Goal: Transaction & Acquisition: Purchase product/service

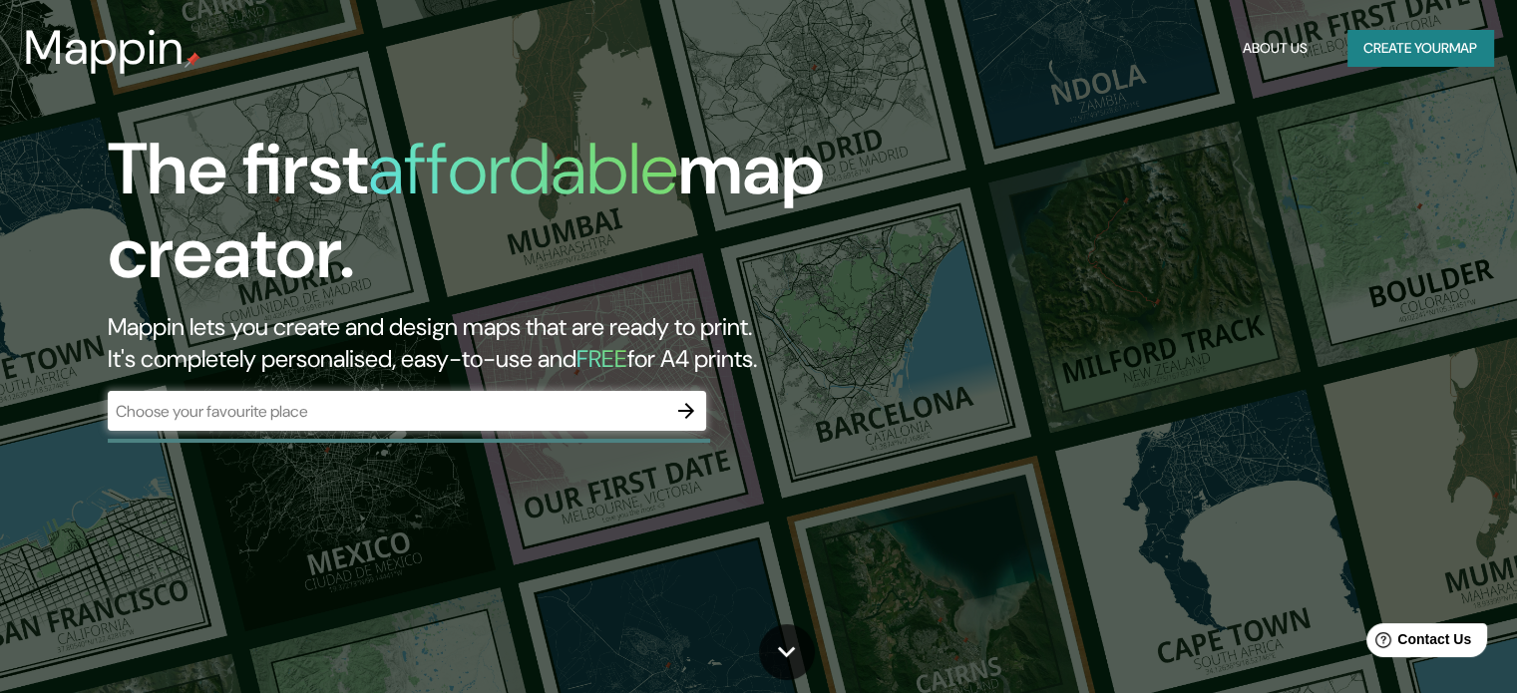
click at [527, 423] on div "​" at bounding box center [407, 411] width 598 height 40
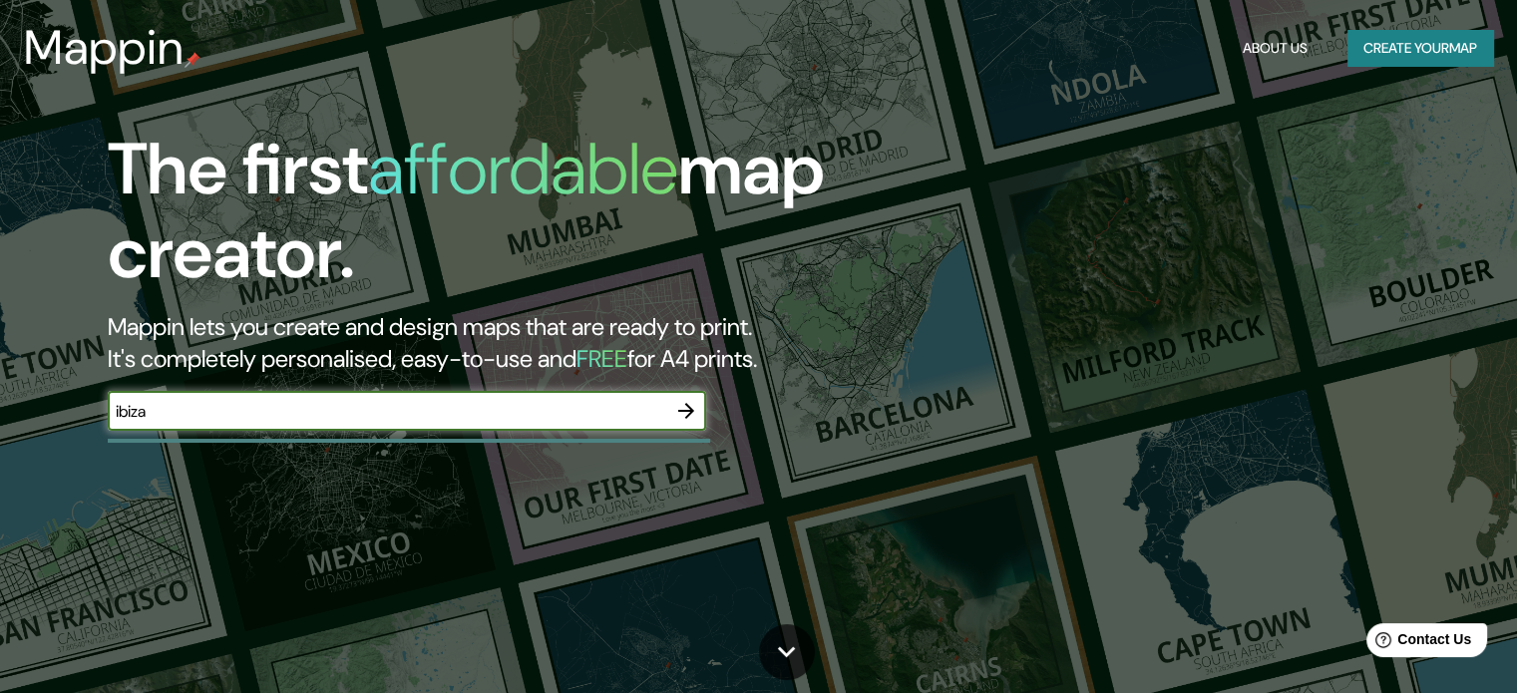
type input "ibiza"
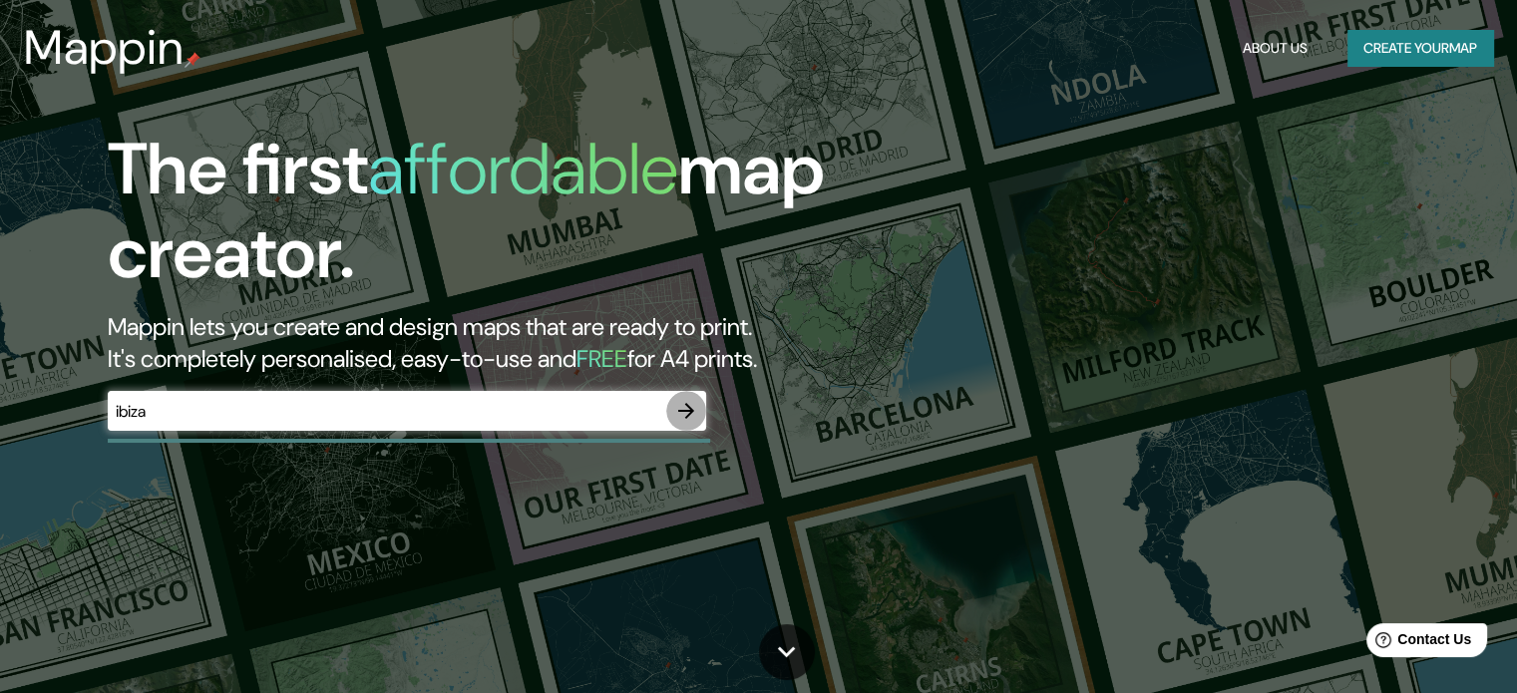
click at [691, 414] on icon "button" at bounding box center [686, 411] width 24 height 24
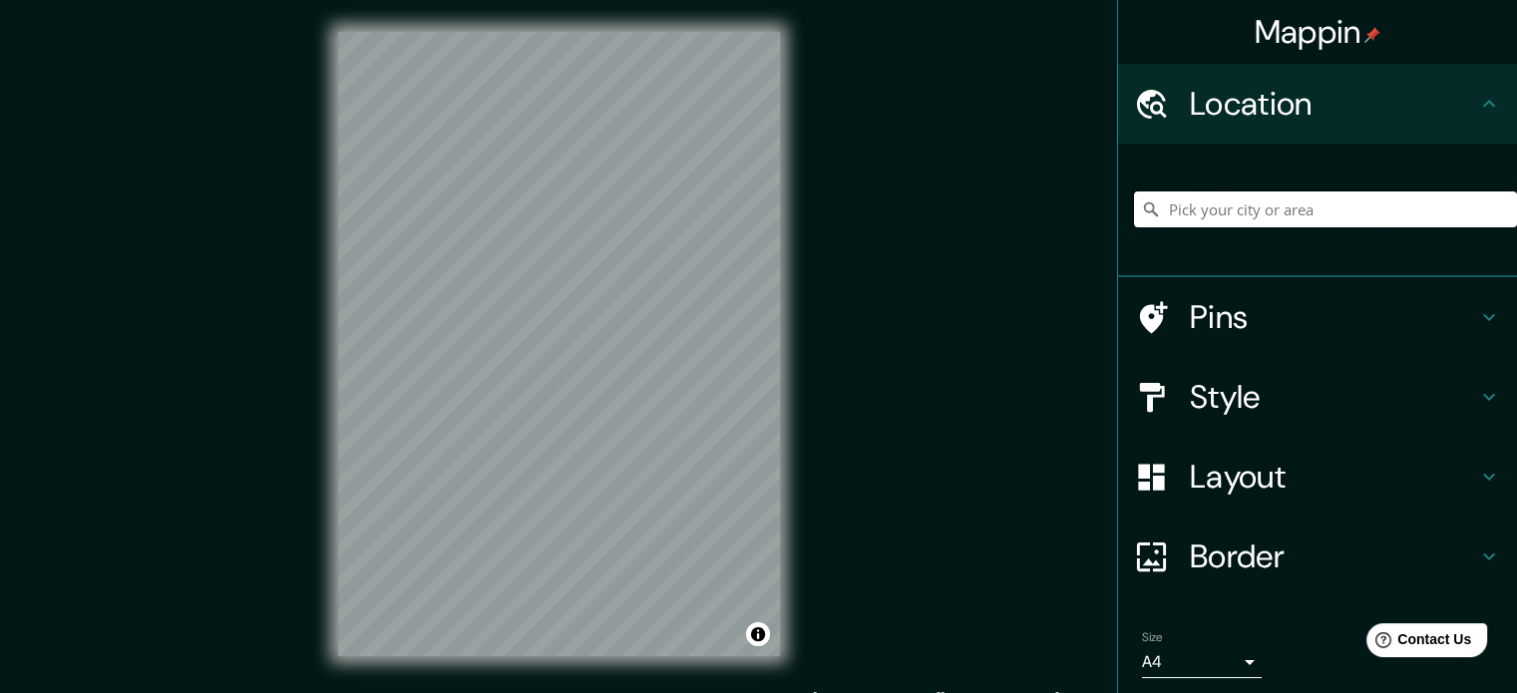
click at [1296, 202] on input "Pick your city or area" at bounding box center [1325, 209] width 383 height 36
paste input "[STREET_ADDRESS]."
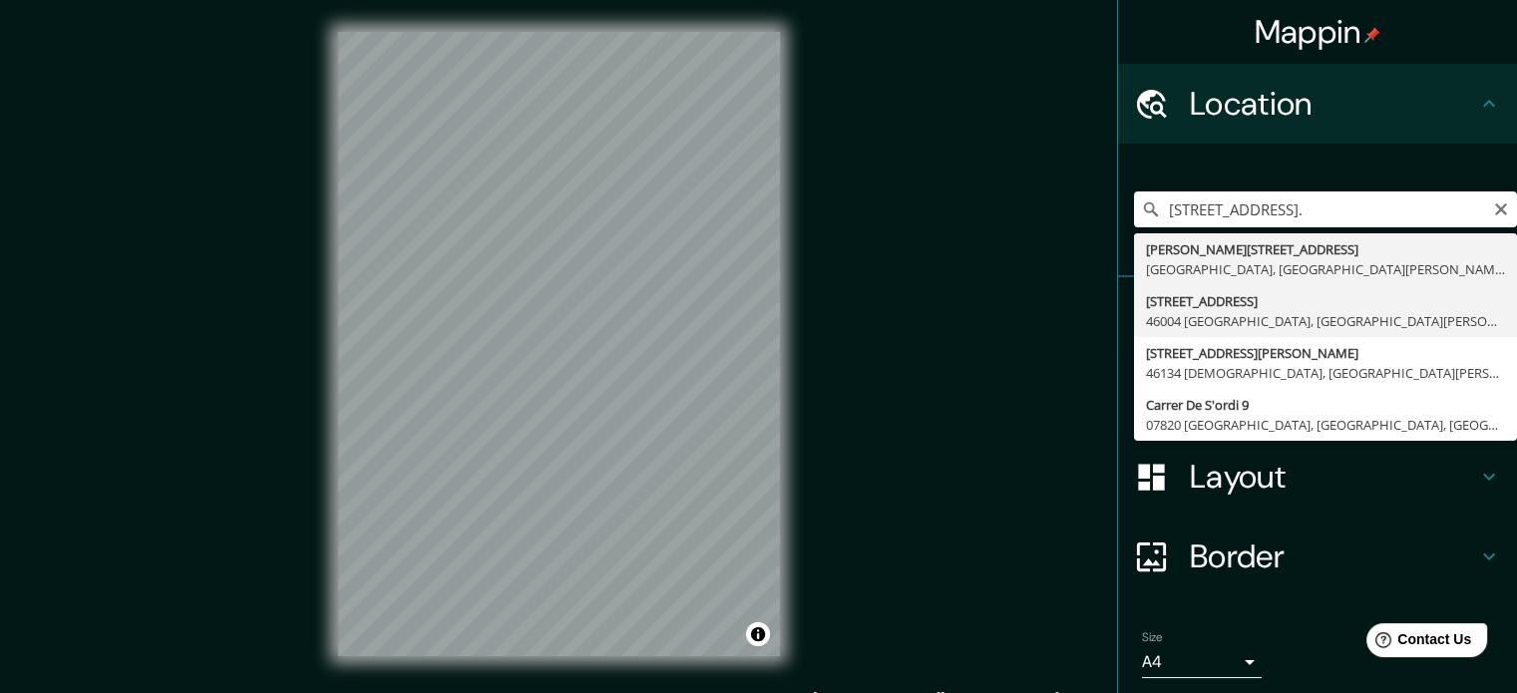
type input "[STREET_ADDRESS][PERSON_NAME]"
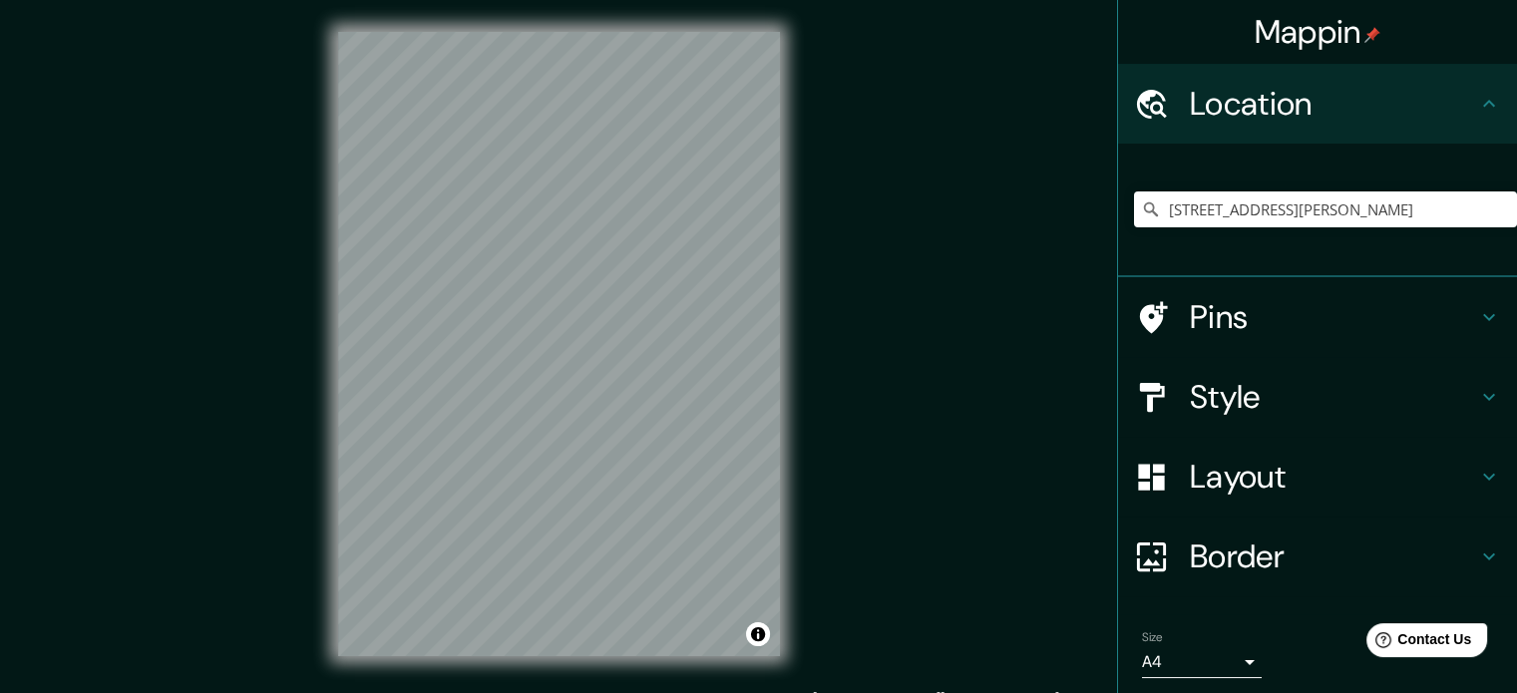
click at [1296, 309] on h4 "Pins" at bounding box center [1333, 317] width 287 height 40
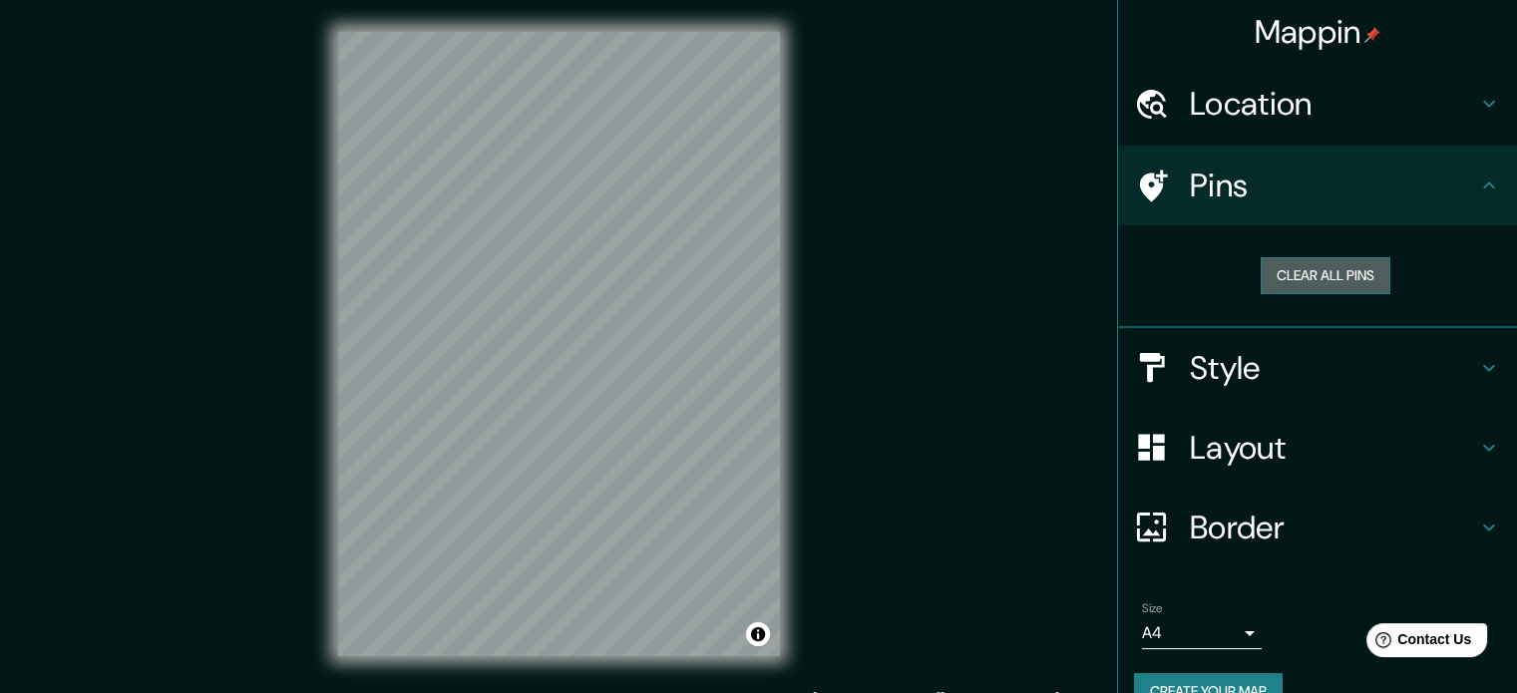
click at [1326, 280] on button "Clear all pins" at bounding box center [1325, 275] width 130 height 37
click at [1286, 354] on h4 "Style" at bounding box center [1333, 368] width 287 height 40
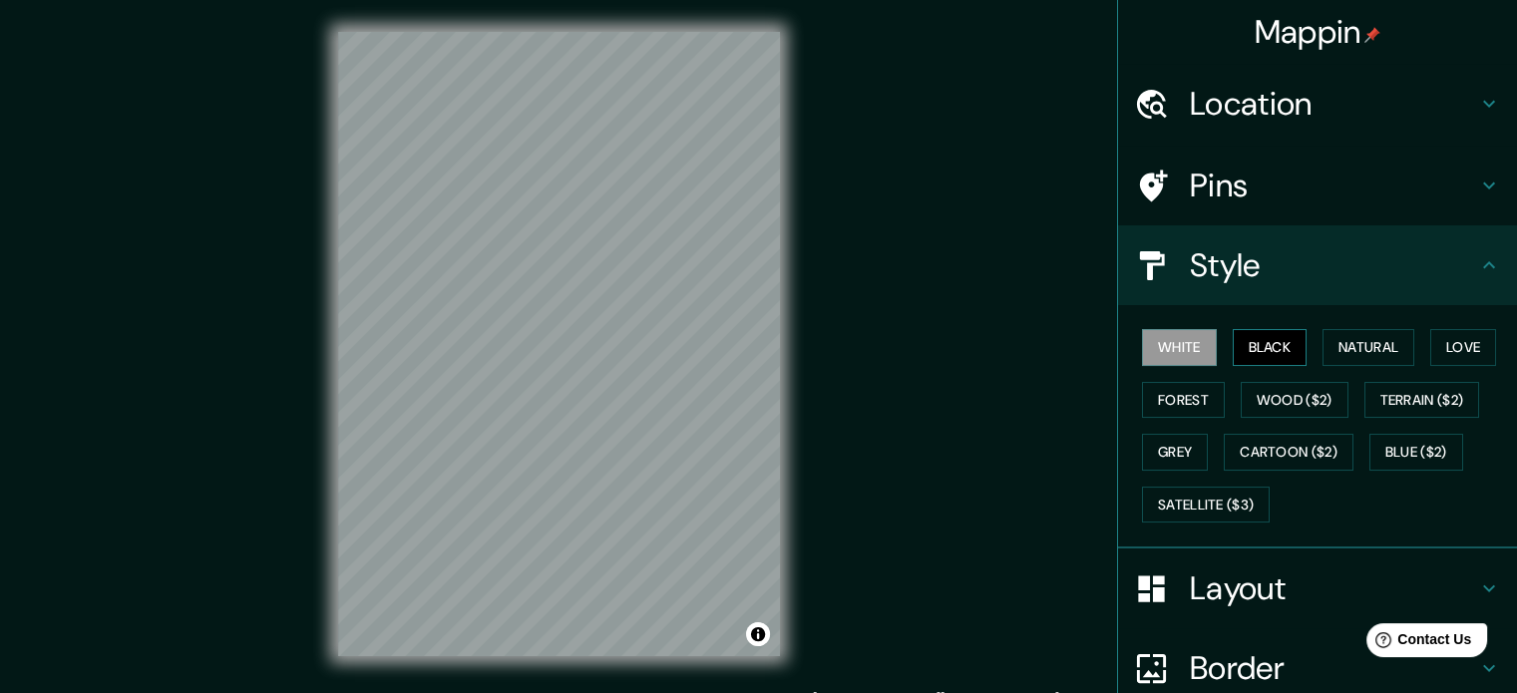
click at [1272, 344] on button "Black" at bounding box center [1269, 347] width 75 height 37
click at [1390, 350] on button "Natural" at bounding box center [1368, 347] width 92 height 37
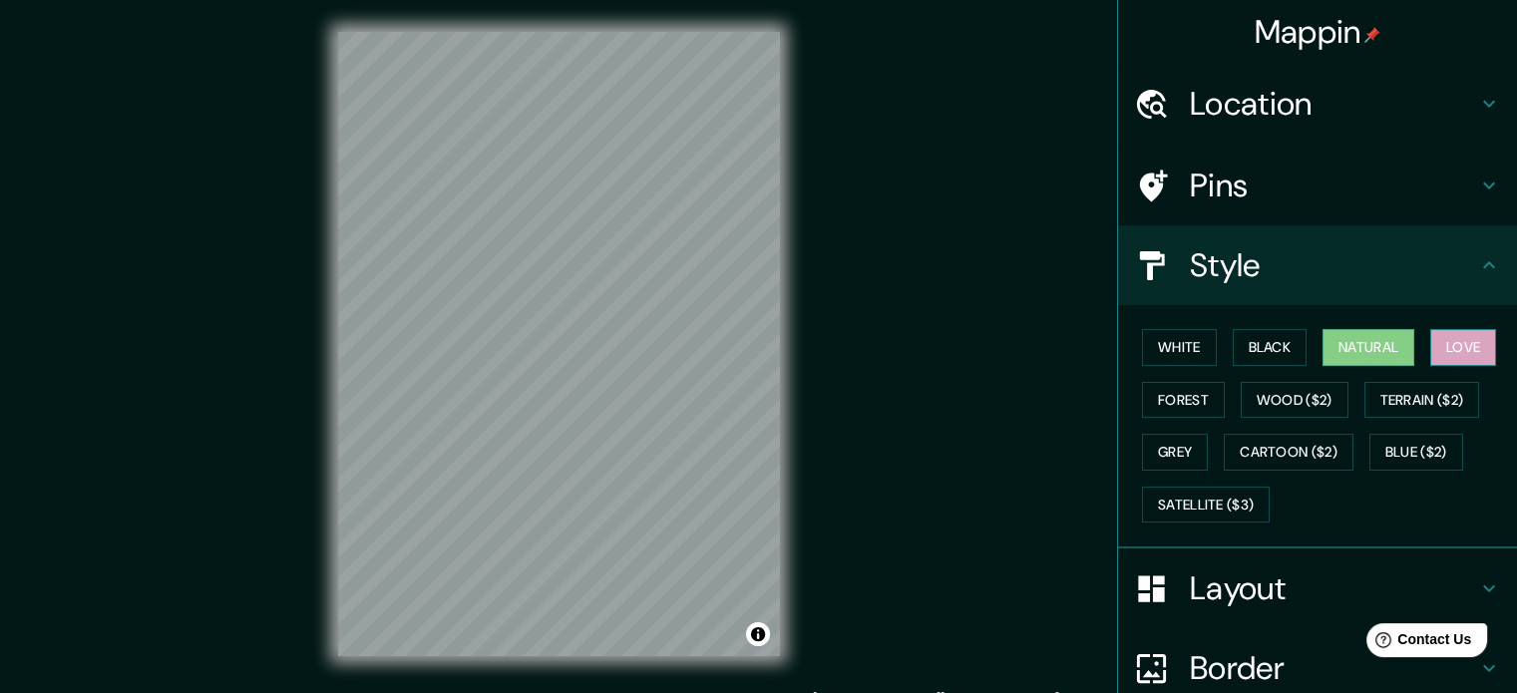
click at [1476, 350] on button "Love" at bounding box center [1463, 347] width 66 height 37
click at [1174, 390] on button "Forest" at bounding box center [1183, 400] width 83 height 37
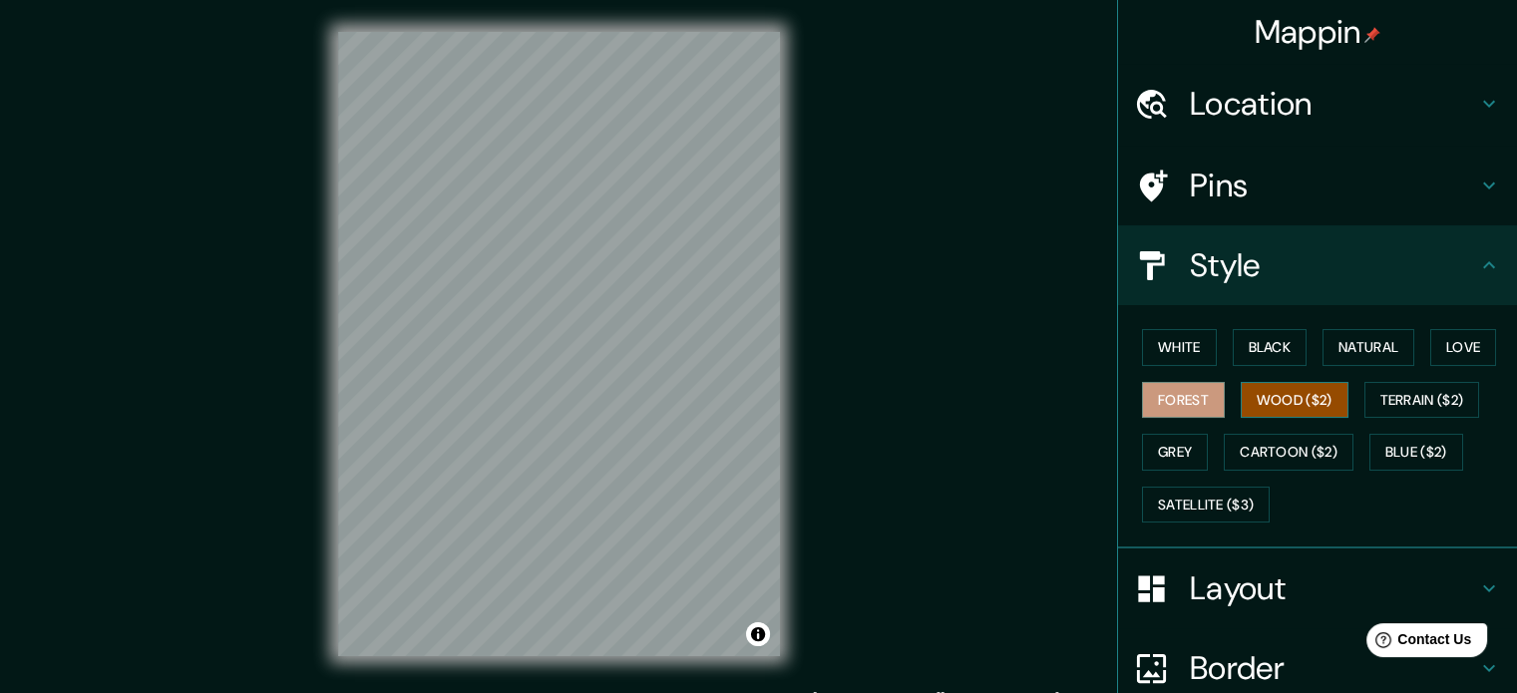
click at [1317, 400] on button "Wood ($2)" at bounding box center [1294, 400] width 108 height 37
click at [1153, 462] on button "Grey" at bounding box center [1175, 452] width 66 height 37
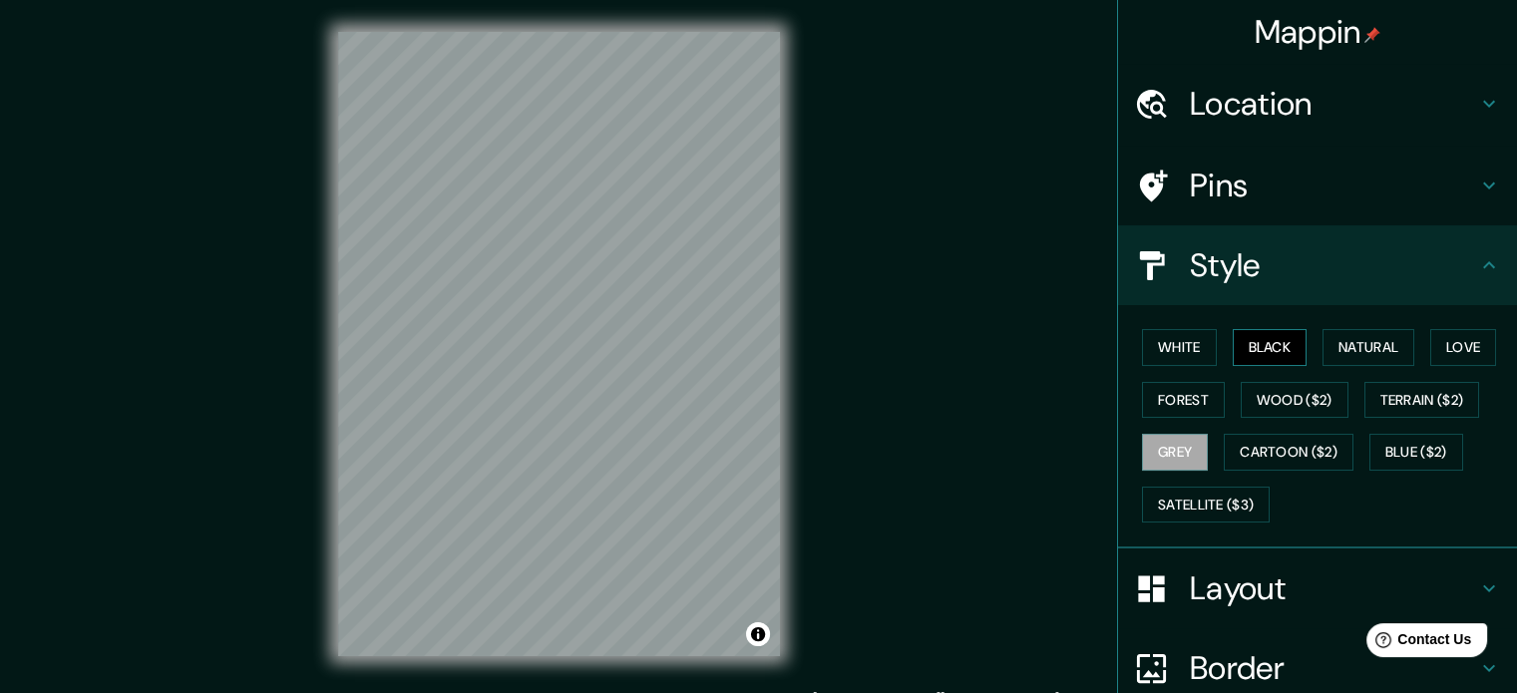
click at [1257, 344] on button "Black" at bounding box center [1269, 347] width 75 height 37
click at [1180, 343] on button "White" at bounding box center [1179, 347] width 75 height 37
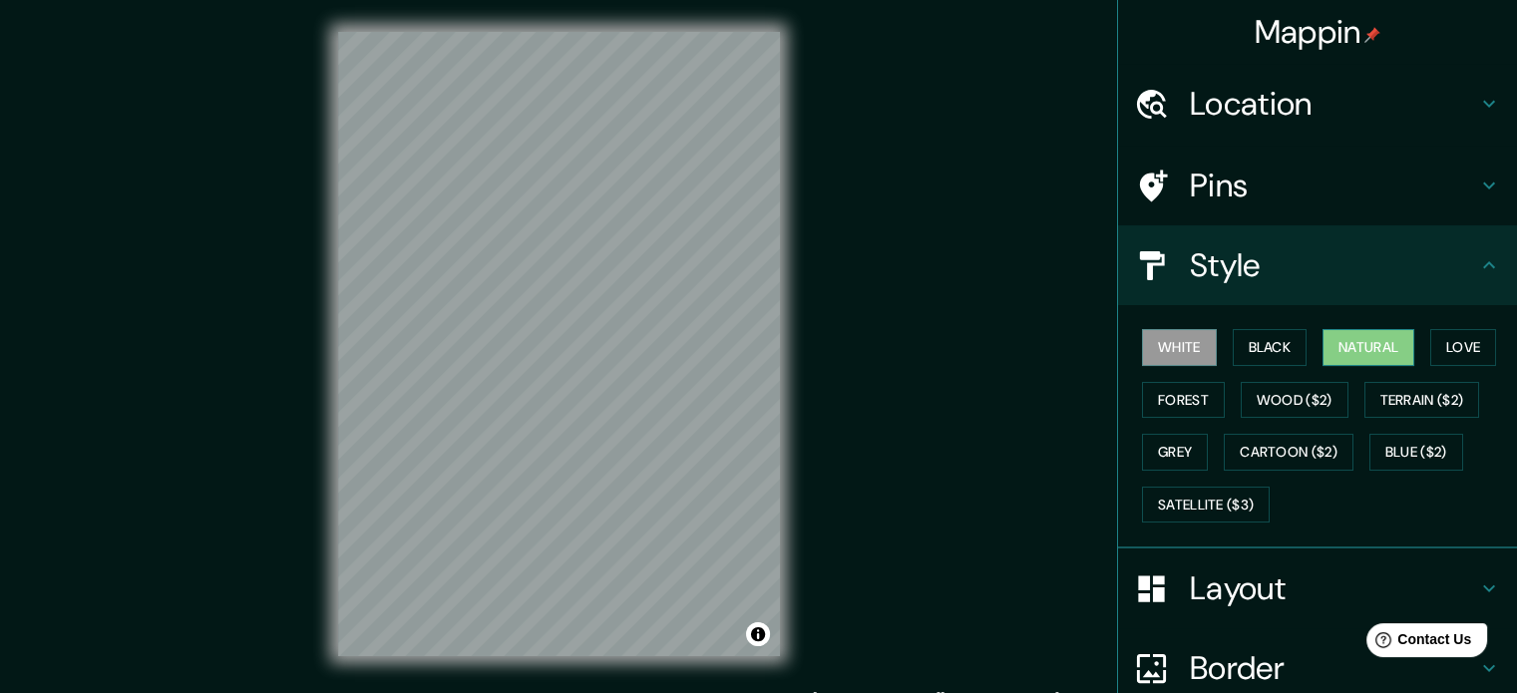
click at [1344, 351] on button "Natural" at bounding box center [1368, 347] width 92 height 37
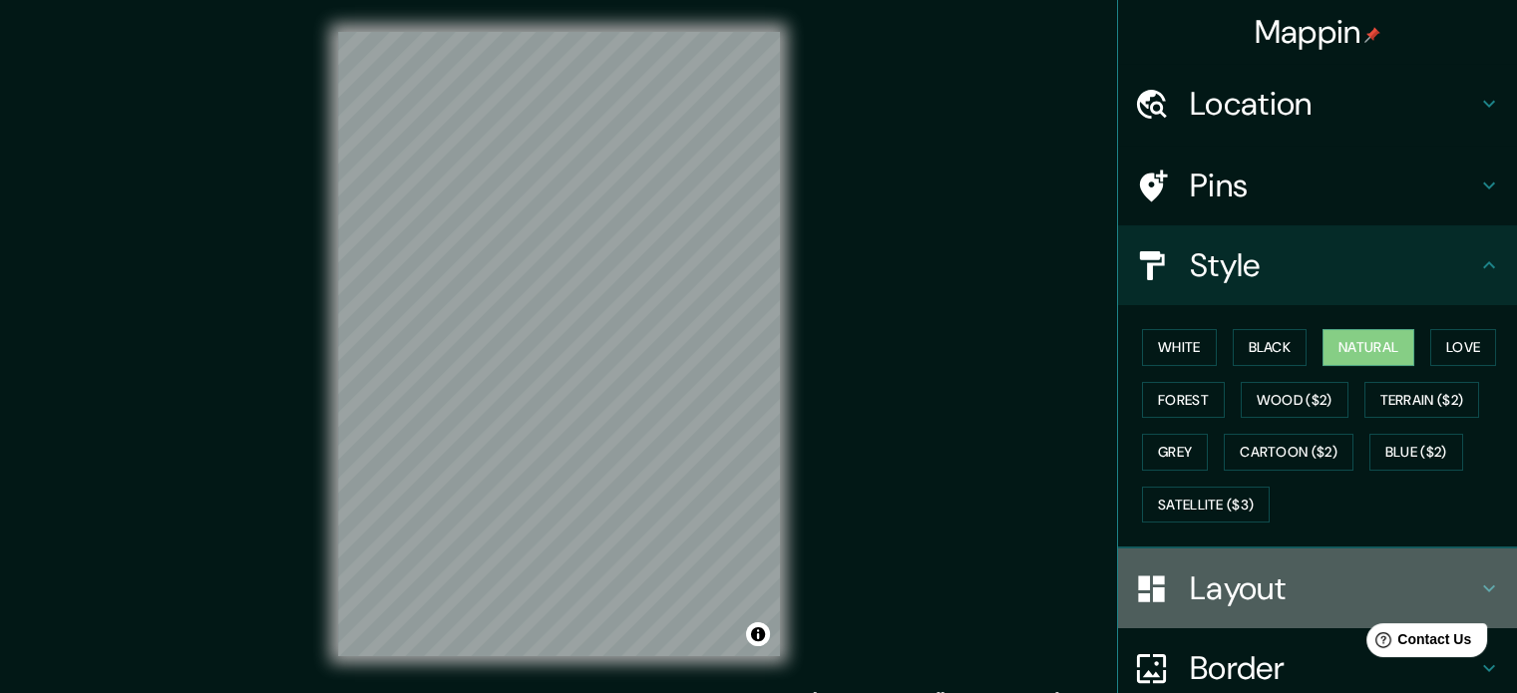
click at [1287, 597] on h4 "Layout" at bounding box center [1333, 588] width 287 height 40
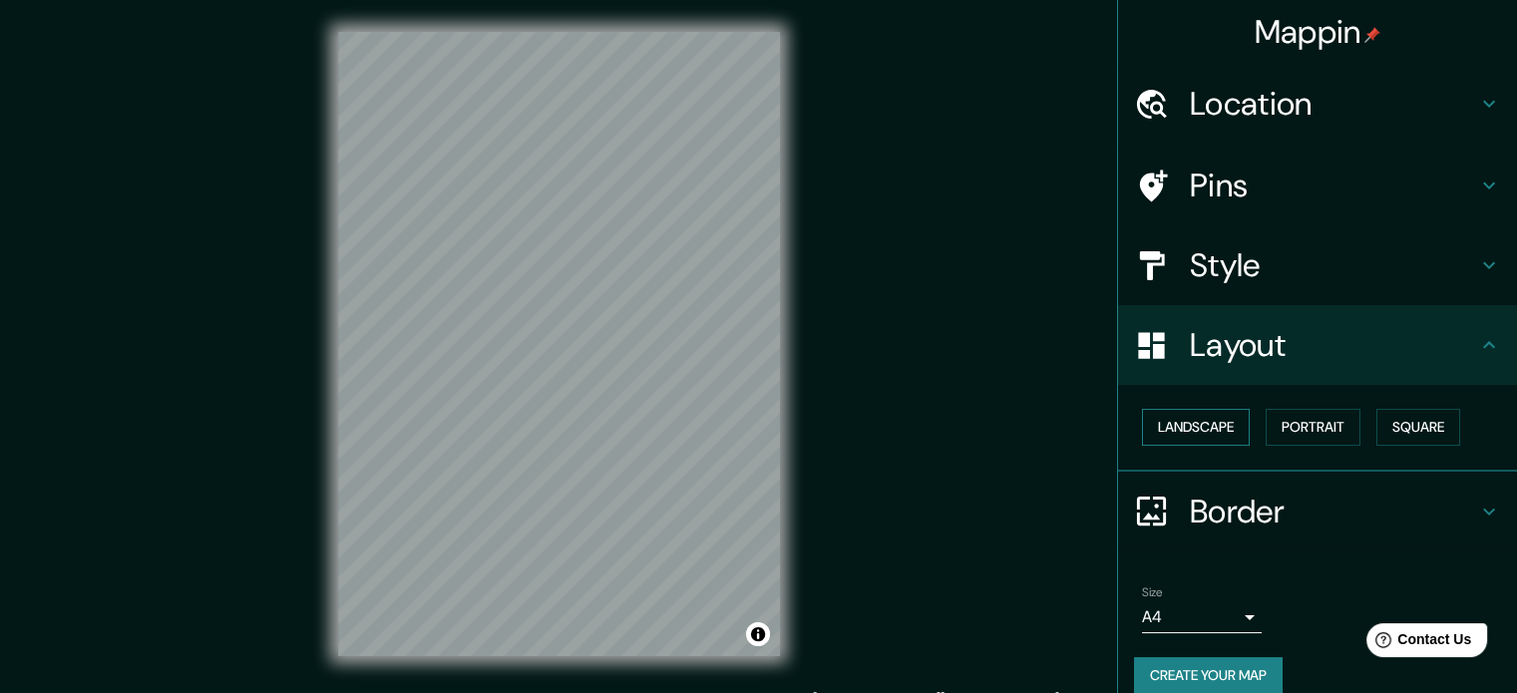
click at [1202, 424] on button "Landscape" at bounding box center [1196, 427] width 108 height 37
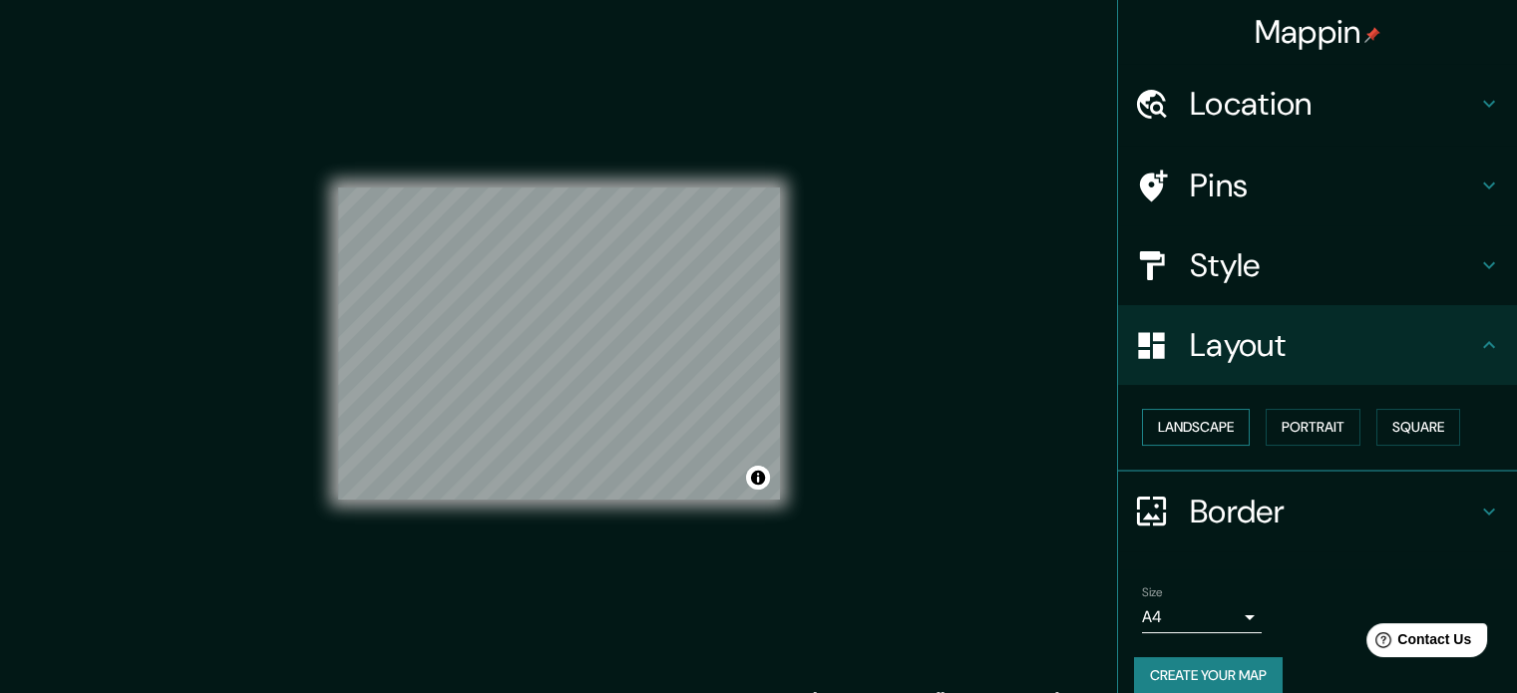
click at [1202, 424] on button "Landscape" at bounding box center [1196, 427] width 108 height 37
click at [1332, 424] on button "Portrait" at bounding box center [1312, 427] width 95 height 37
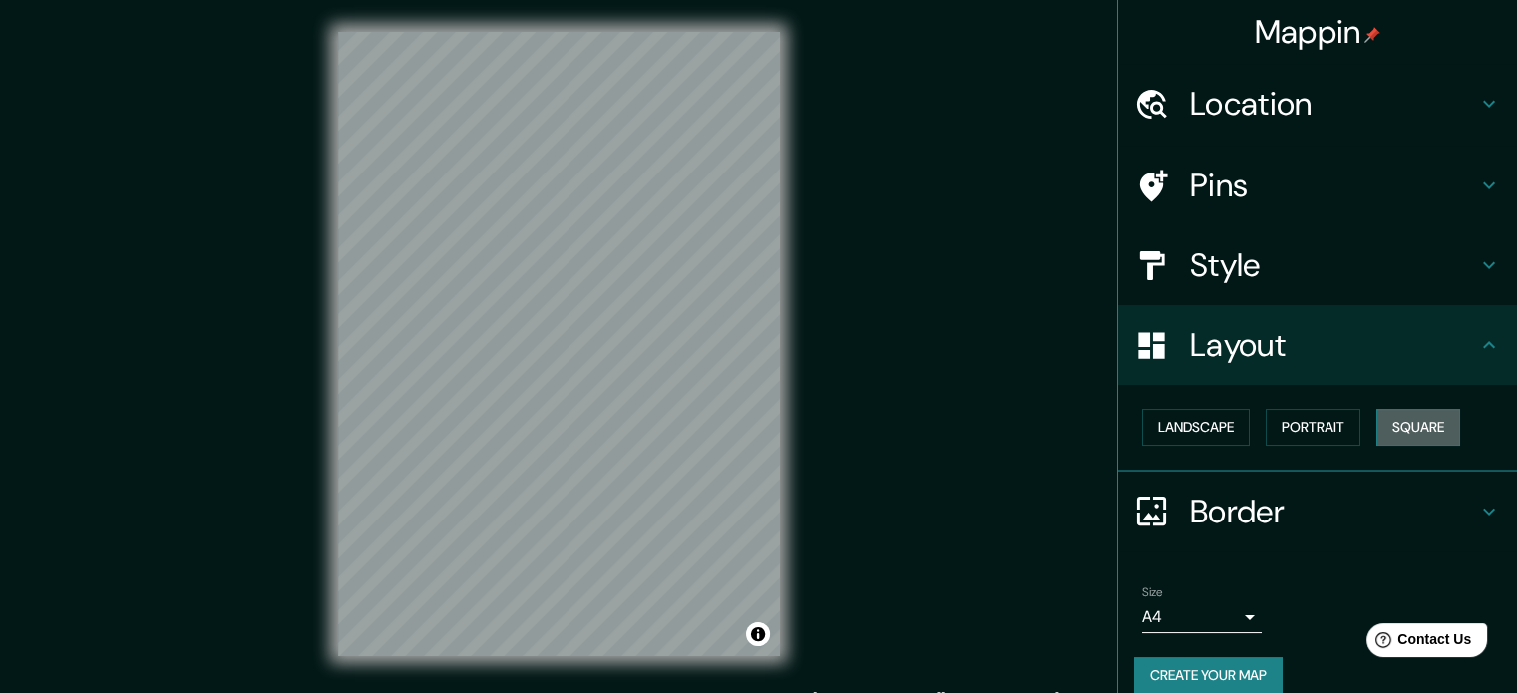
click at [1414, 423] on button "Square" at bounding box center [1418, 427] width 84 height 37
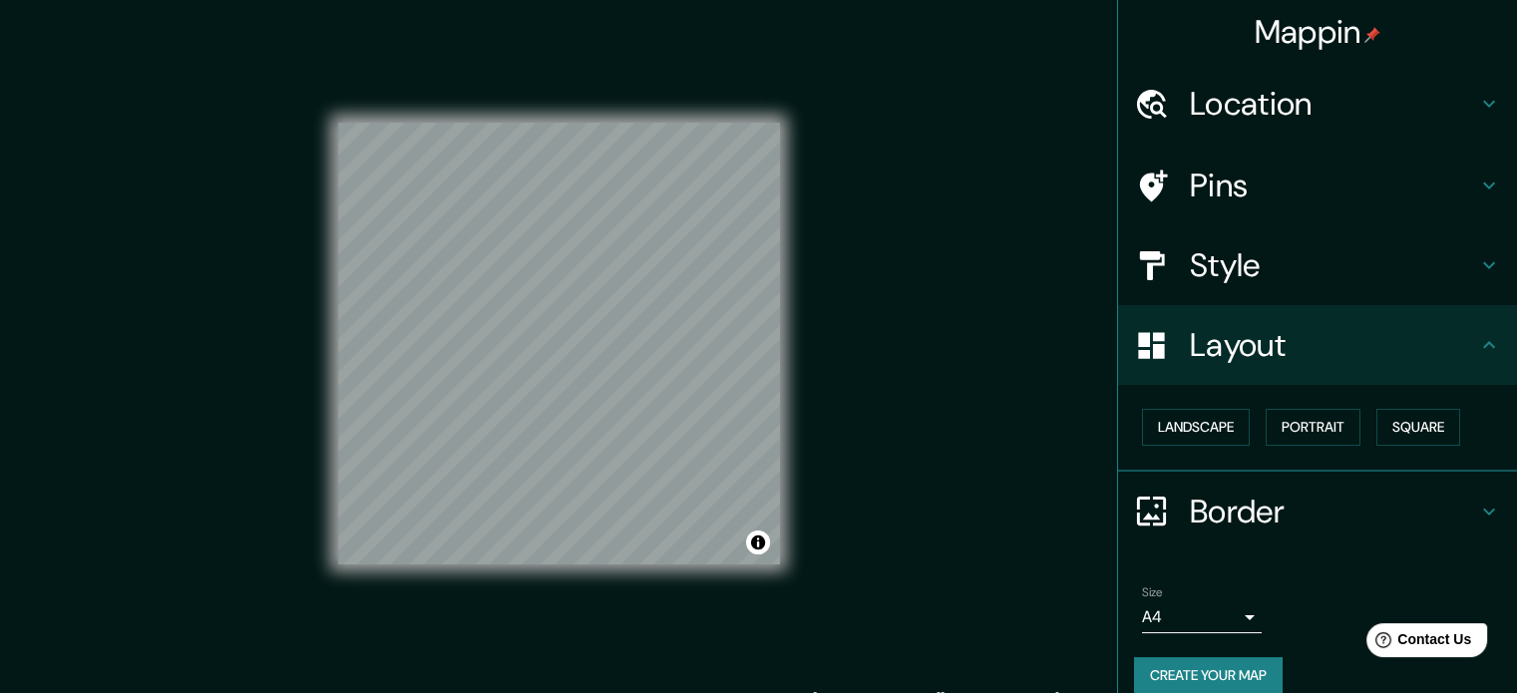
click at [1247, 509] on h4 "Border" at bounding box center [1333, 512] width 287 height 40
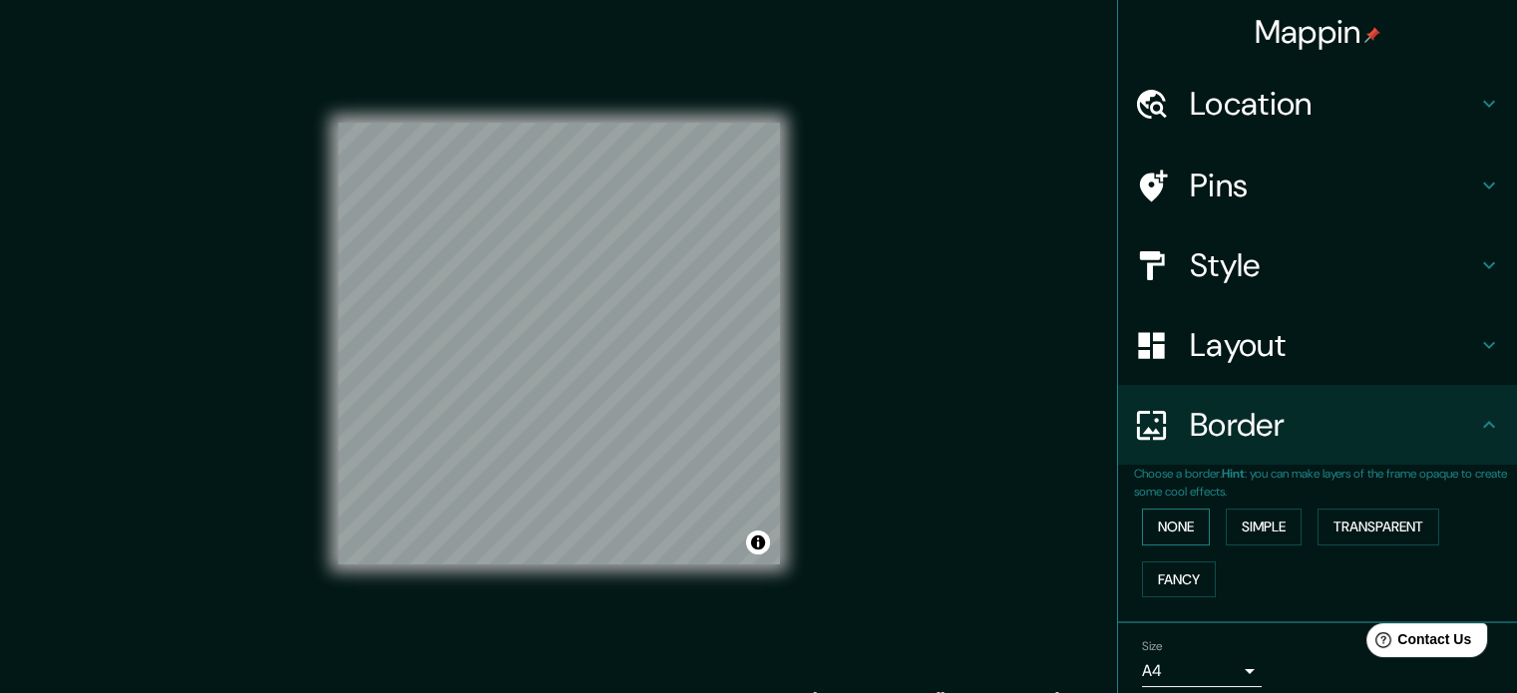
click at [1161, 525] on button "None" at bounding box center [1176, 527] width 68 height 37
click at [1248, 529] on button "Simple" at bounding box center [1263, 527] width 76 height 37
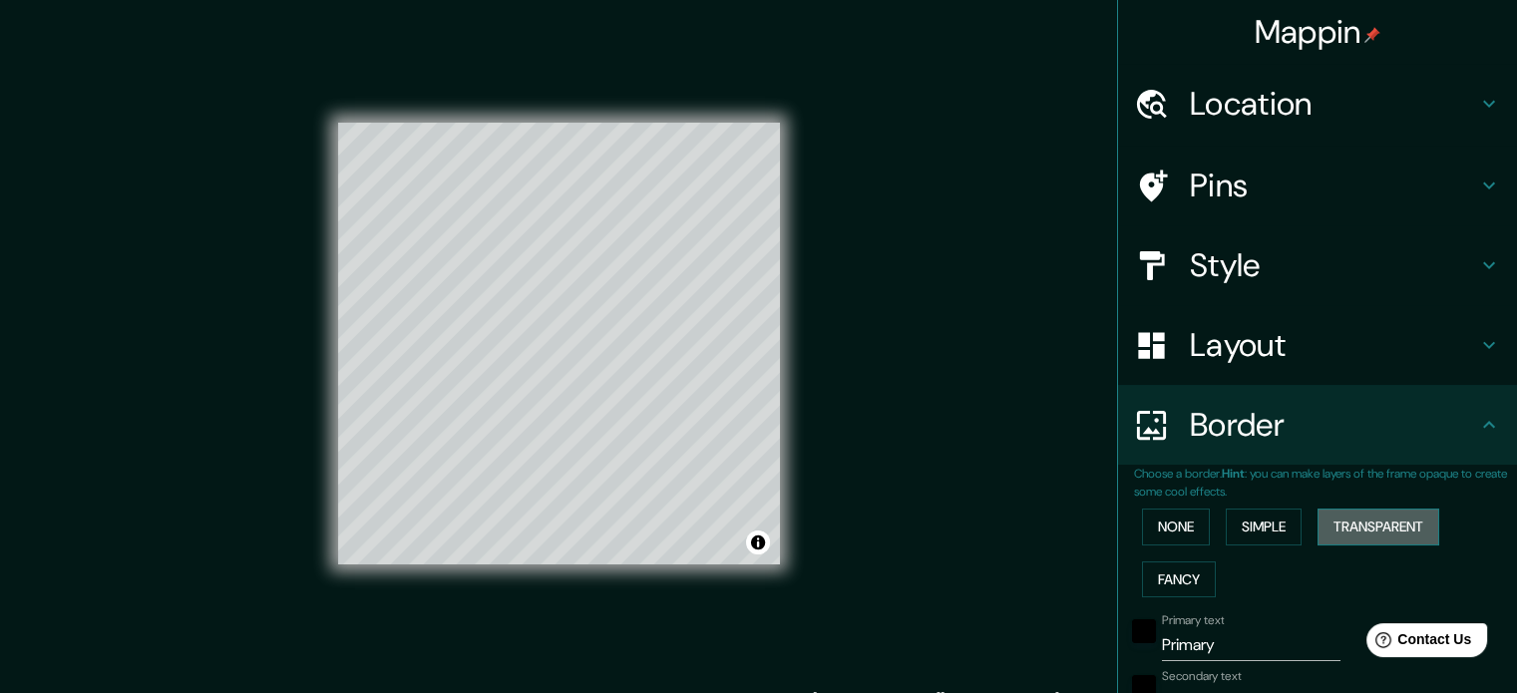
click at [1348, 523] on button "Transparent" at bounding box center [1378, 527] width 122 height 37
click at [1179, 575] on button "Fancy" at bounding box center [1179, 579] width 74 height 37
click at [1173, 514] on button "None" at bounding box center [1176, 527] width 68 height 37
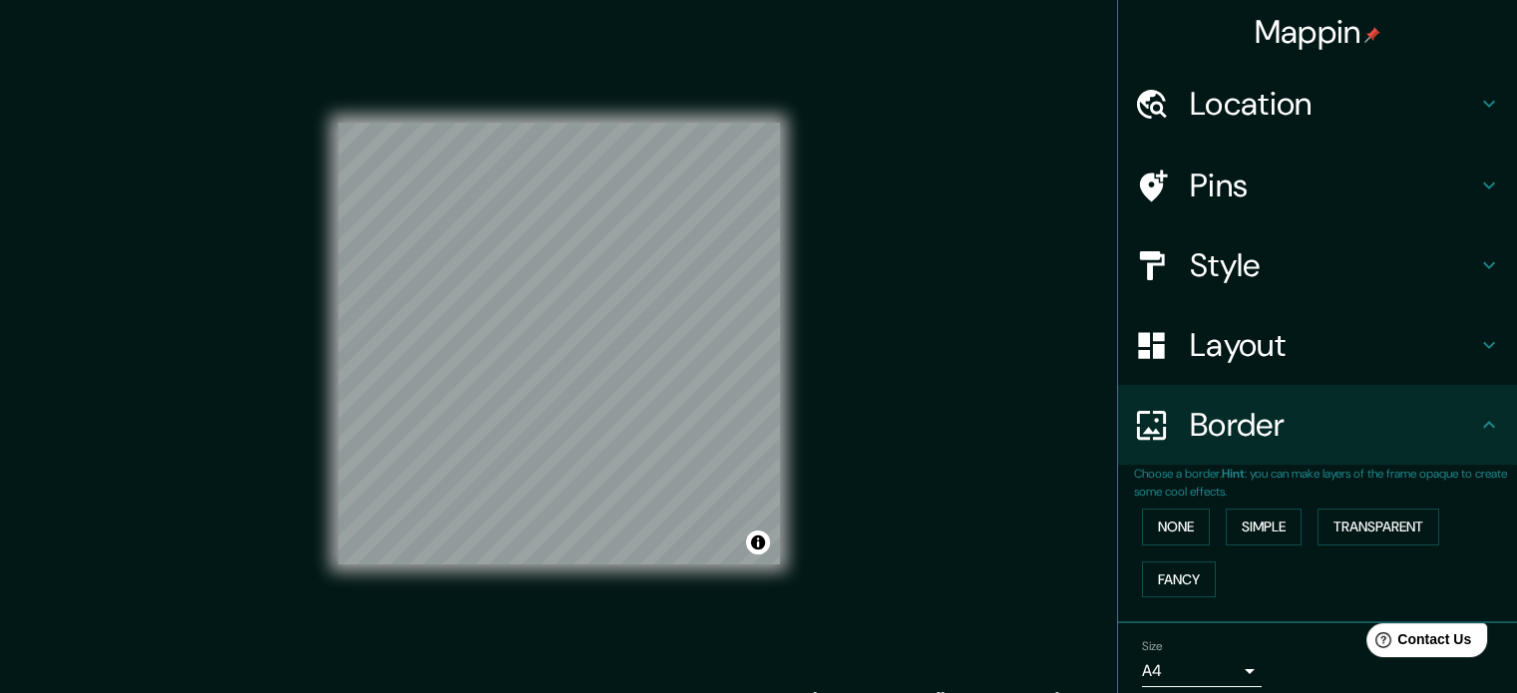
click at [1285, 106] on h4 "Location" at bounding box center [1333, 104] width 287 height 40
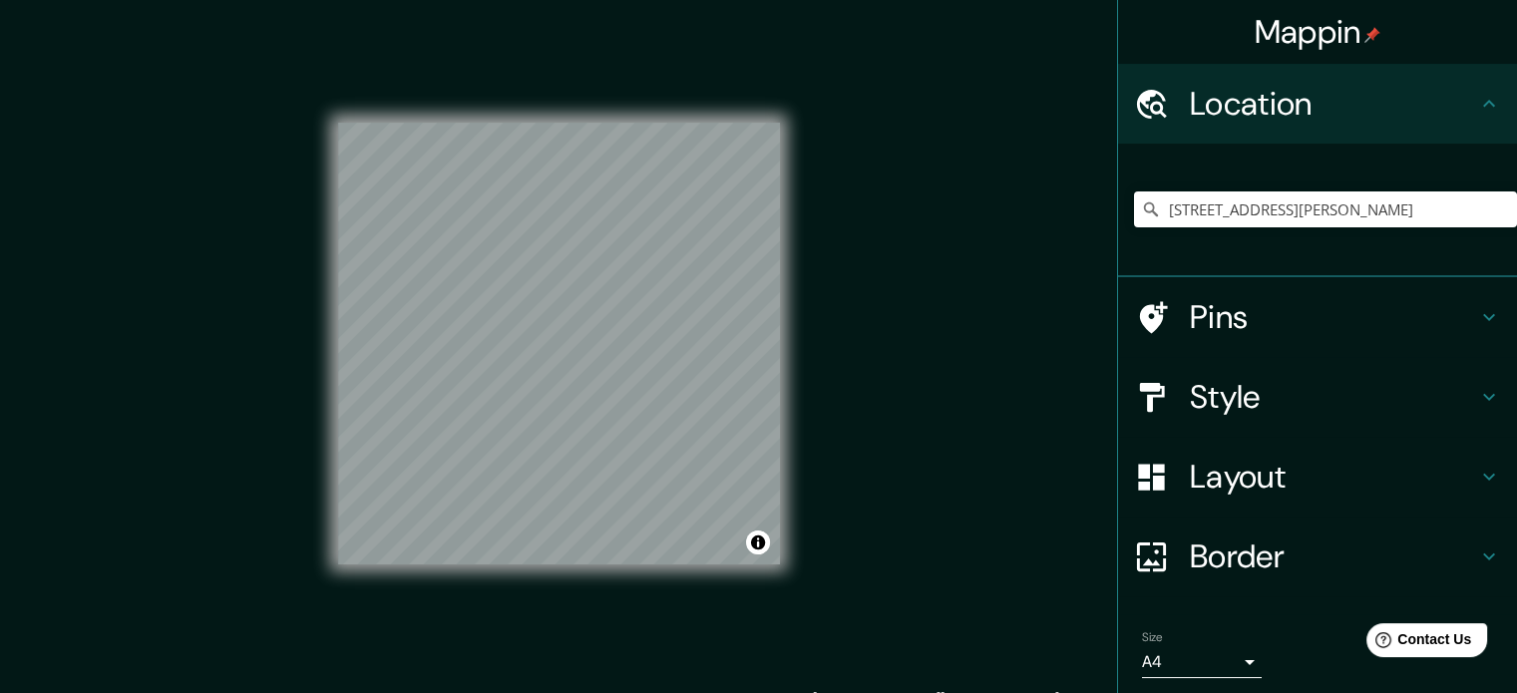
click at [1285, 106] on h4 "Location" at bounding box center [1333, 104] width 287 height 40
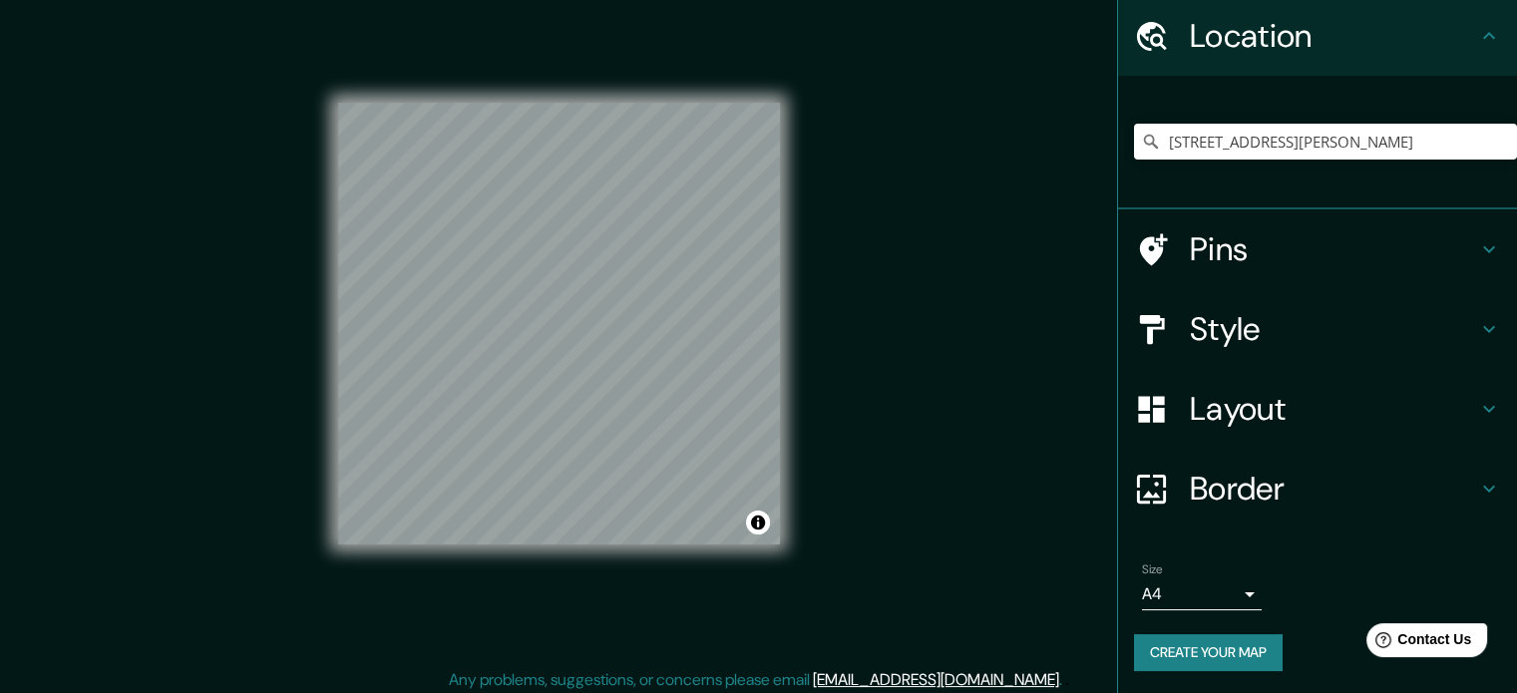
scroll to position [26, 0]
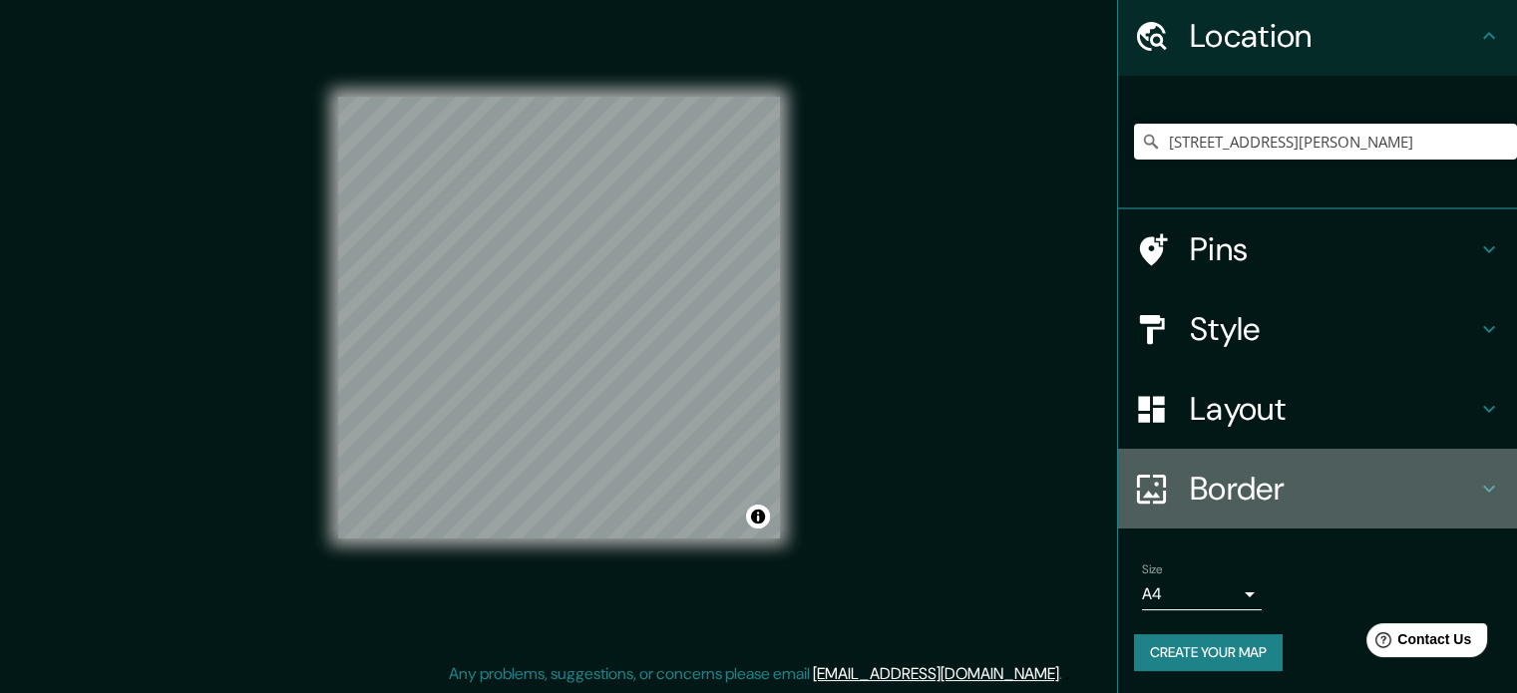
click at [1280, 476] on h4 "Border" at bounding box center [1333, 489] width 287 height 40
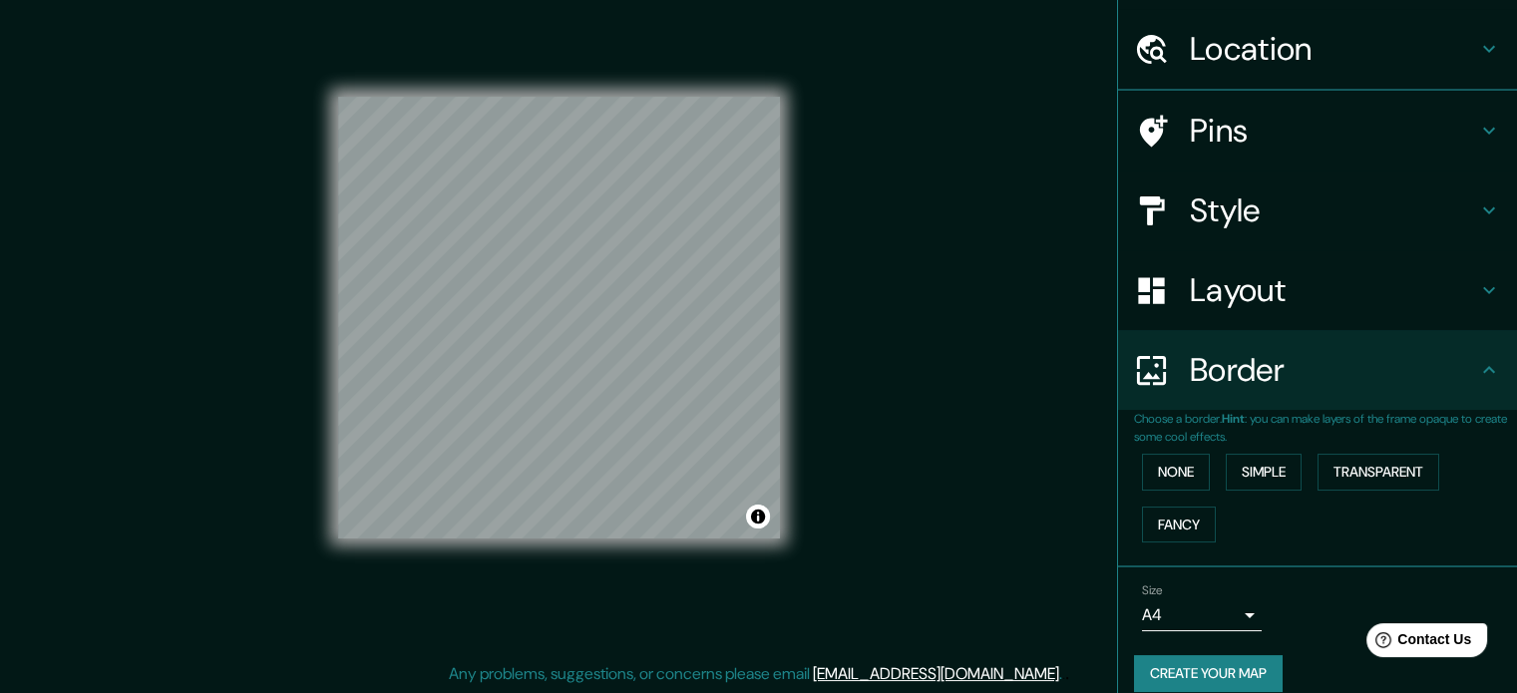
scroll to position [68, 0]
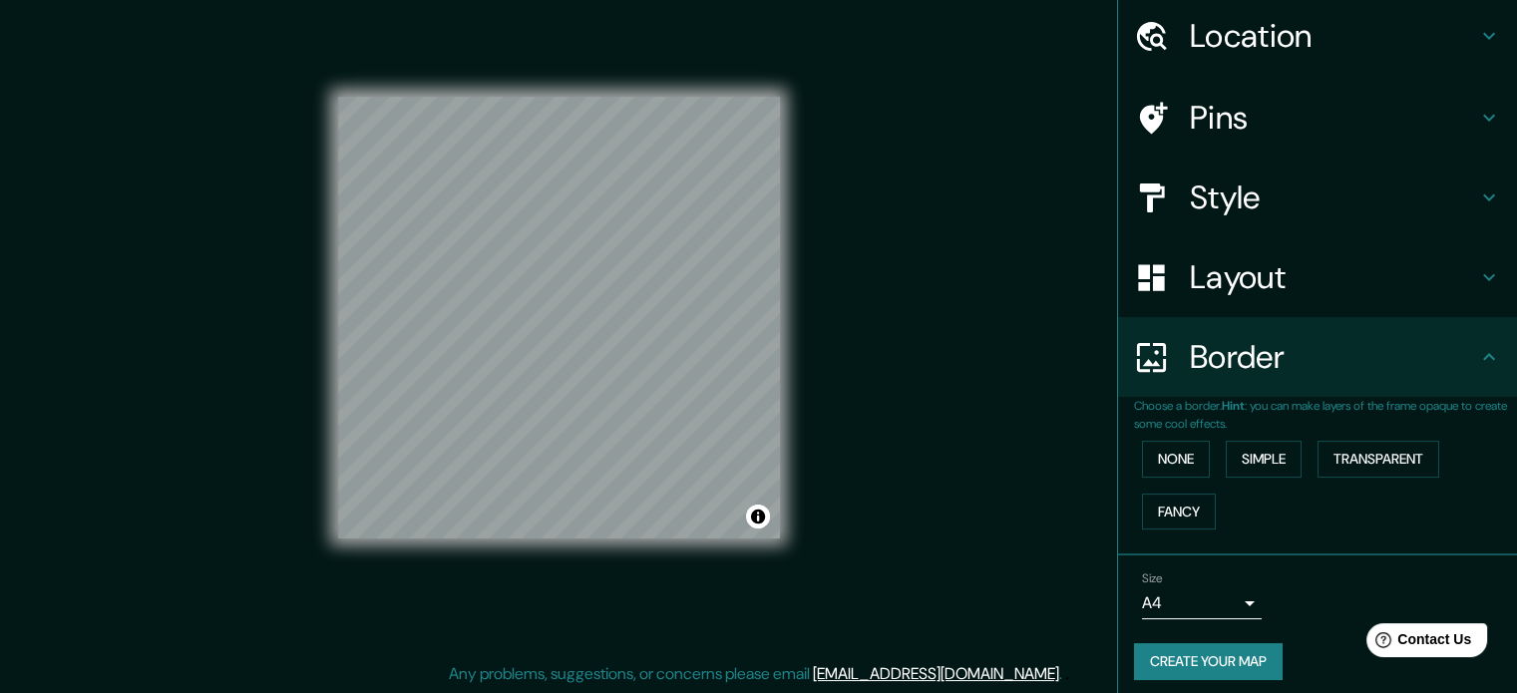
click at [1283, 171] on div "Style" at bounding box center [1317, 198] width 399 height 80
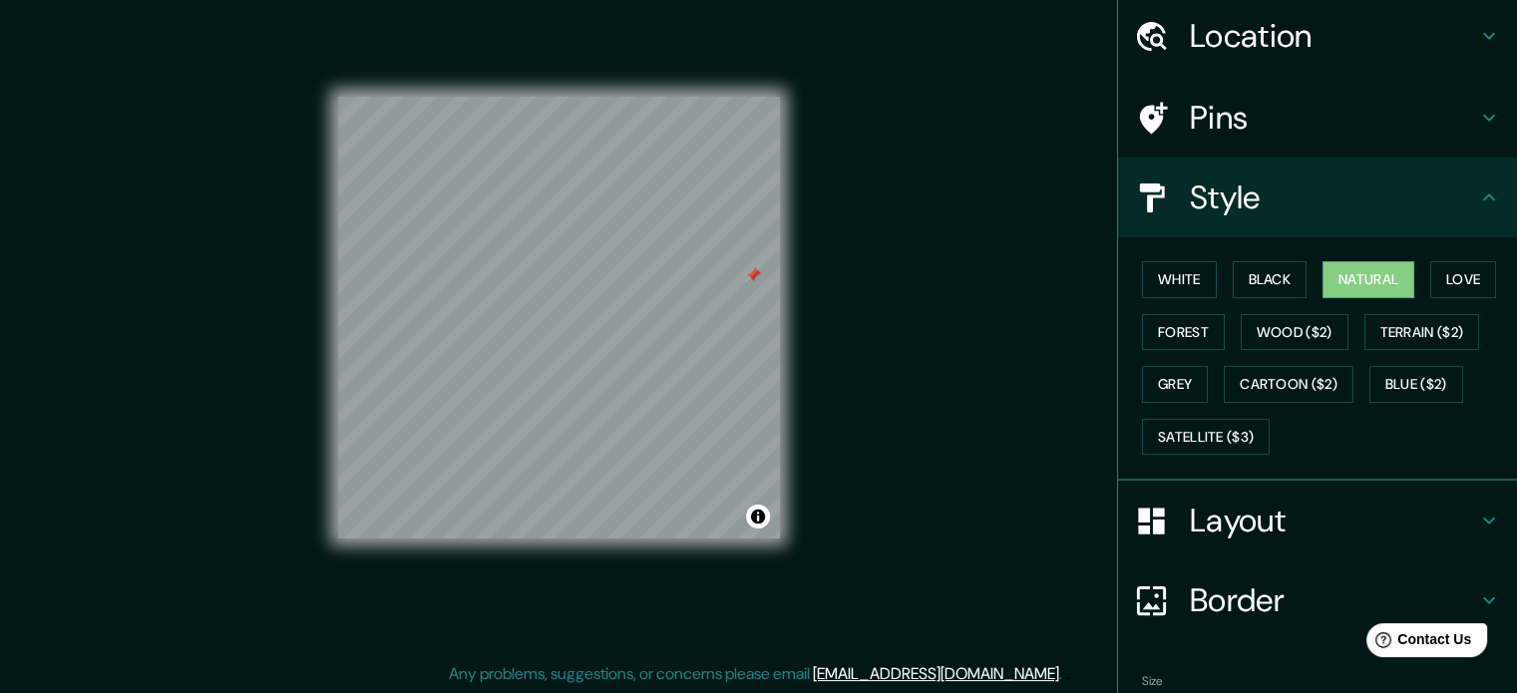
click at [1363, 107] on h4 "Pins" at bounding box center [1333, 118] width 287 height 40
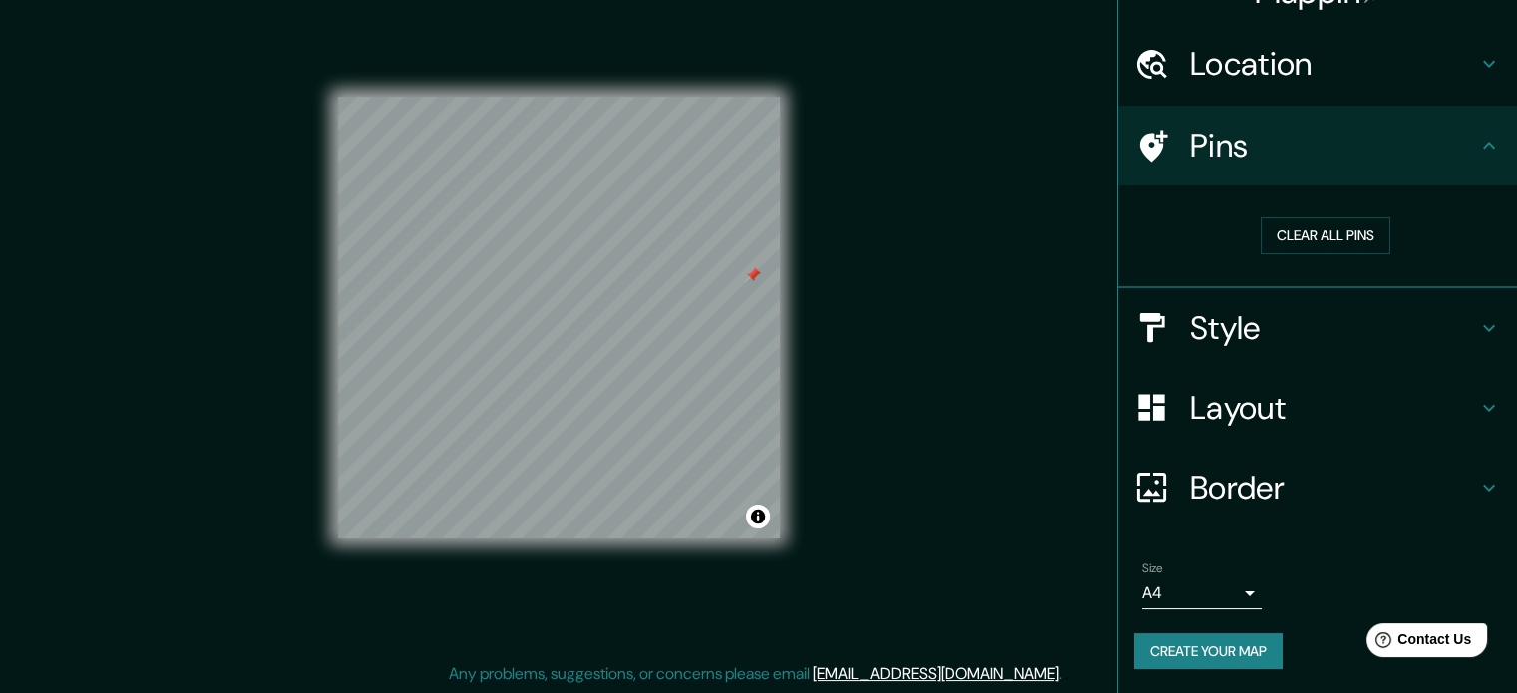
scroll to position [38, 0]
click at [1296, 231] on button "Clear all pins" at bounding box center [1325, 237] width 130 height 37
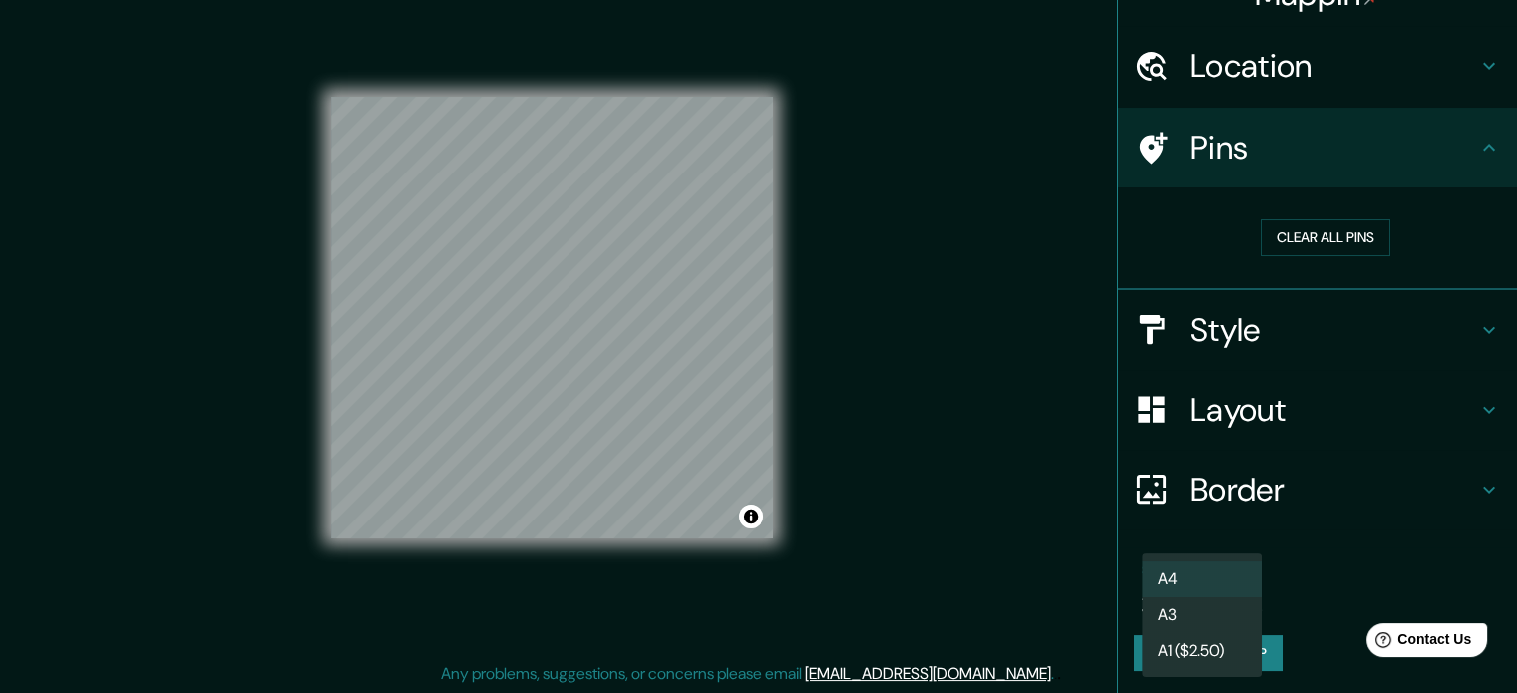
click at [1207, 589] on body "Mappin Location [STREET_ADDRESS][PERSON_NAME] Pins Clear all pins Style Layout …" at bounding box center [758, 320] width 1517 height 693
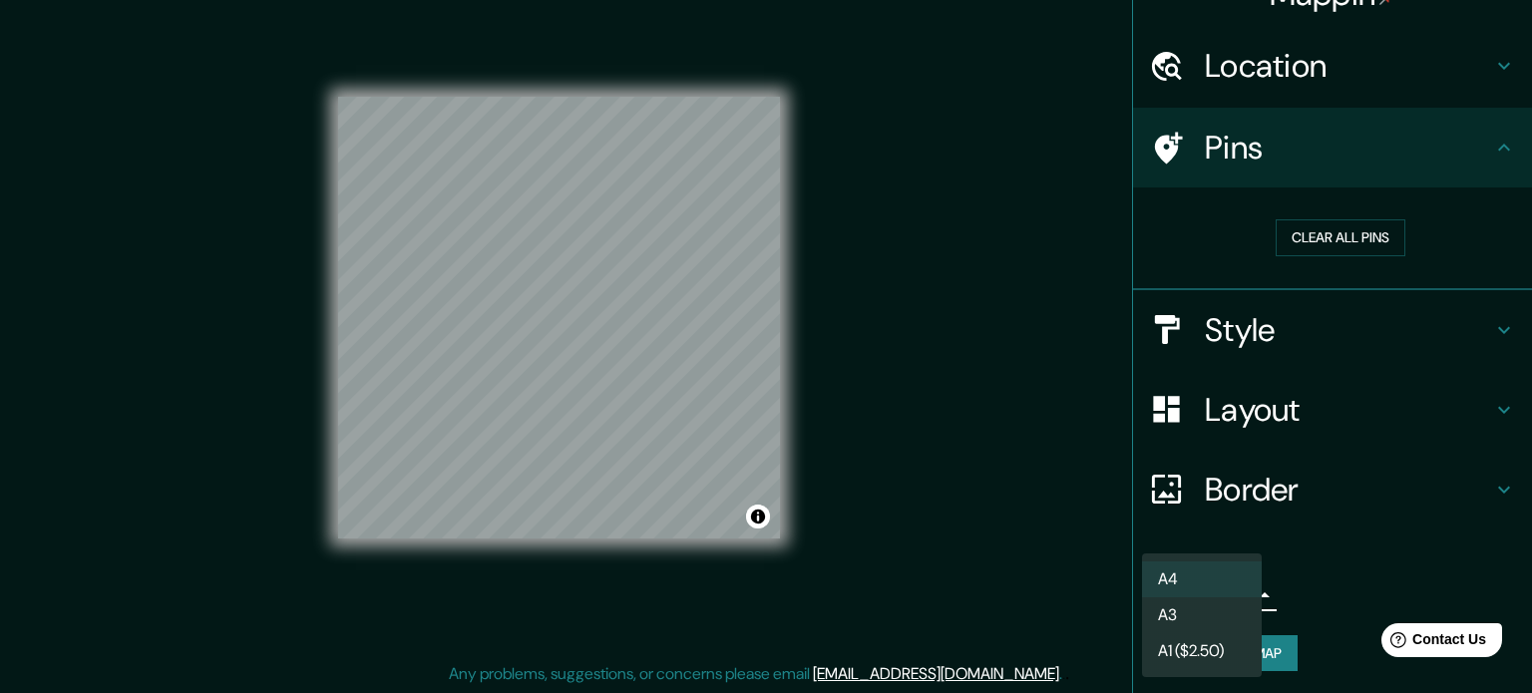
click at [1210, 592] on li "A4" at bounding box center [1202, 579] width 120 height 36
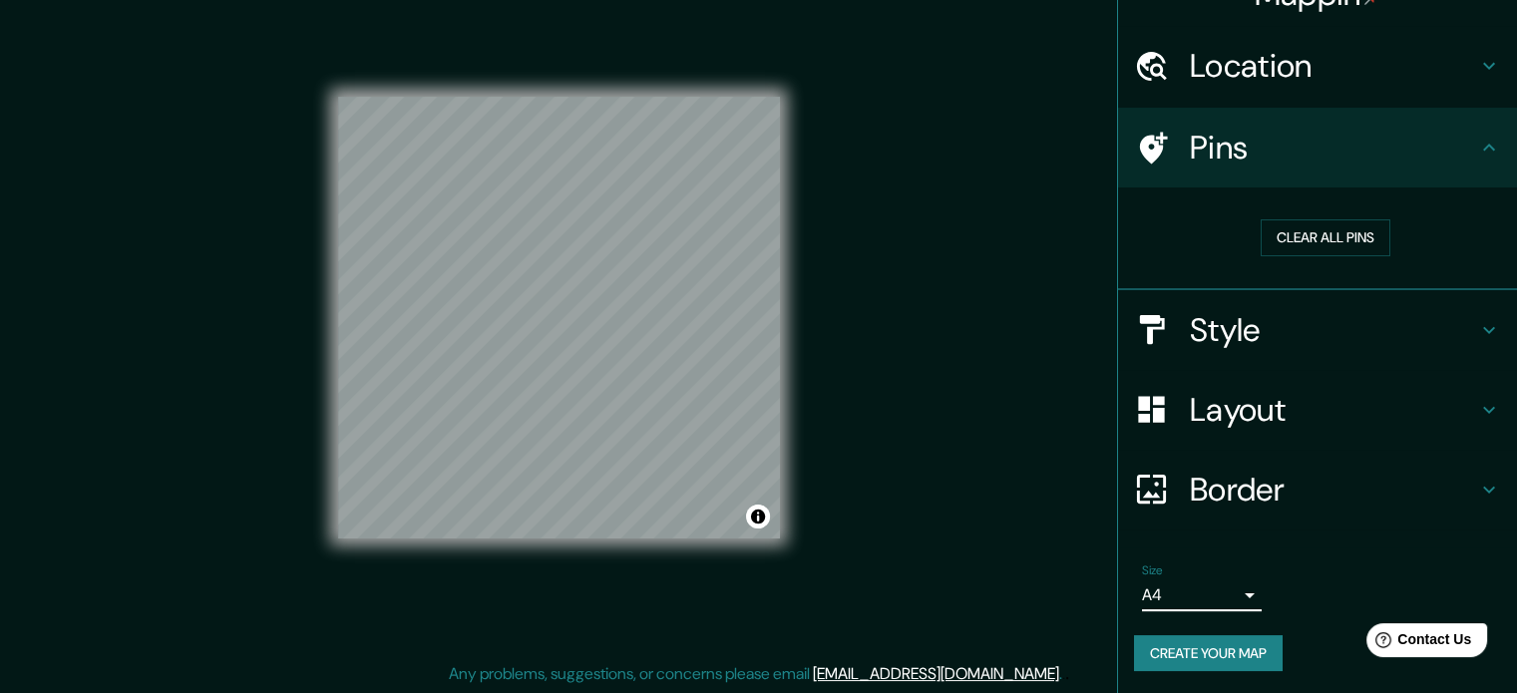
click at [1213, 597] on body "Mappin Location [STREET_ADDRESS][PERSON_NAME] Pins Clear all pins Style Layout …" at bounding box center [758, 320] width 1517 height 693
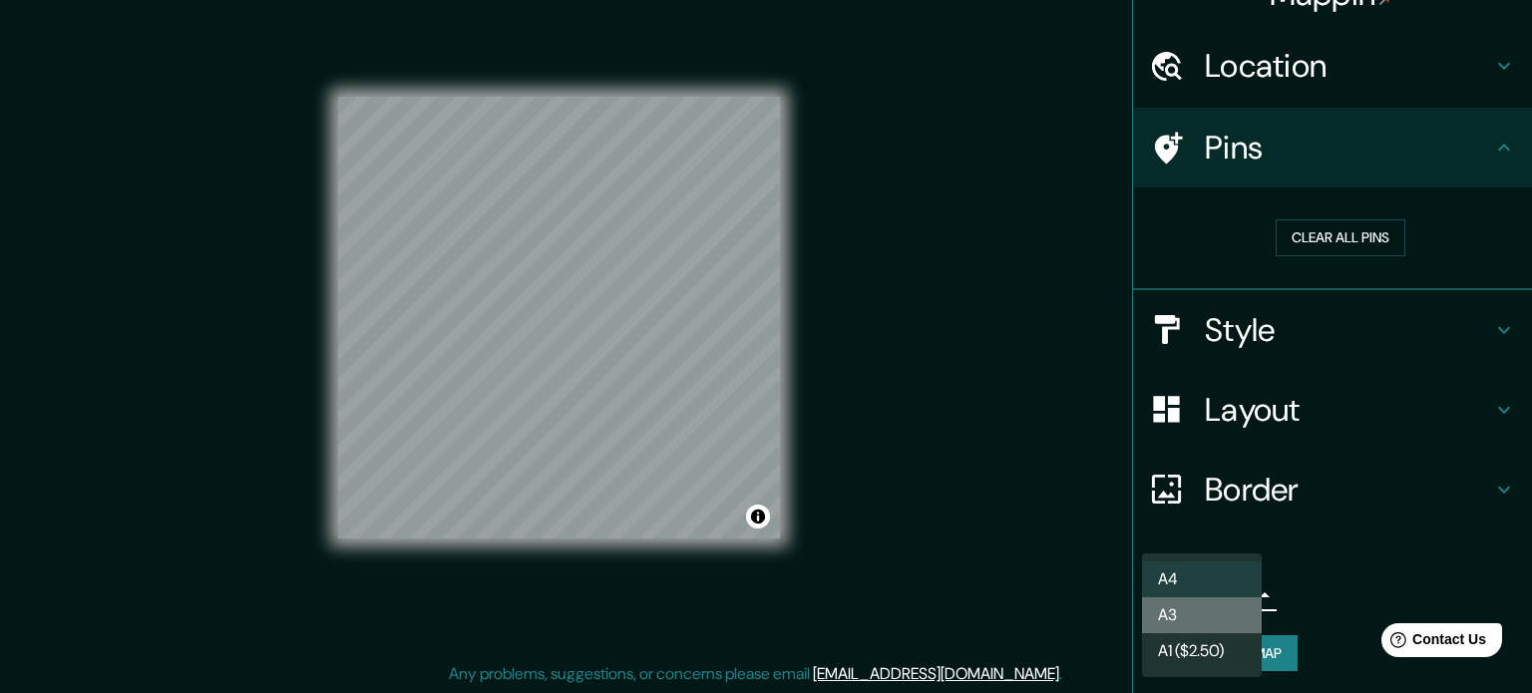
click at [1217, 617] on li "A3" at bounding box center [1202, 615] width 120 height 36
click at [1220, 601] on body "Mappin Location [STREET_ADDRESS][PERSON_NAME] Pins Clear all pins Style Layout …" at bounding box center [766, 320] width 1532 height 693
click at [1221, 566] on li "A4" at bounding box center [1202, 579] width 120 height 36
type input "single"
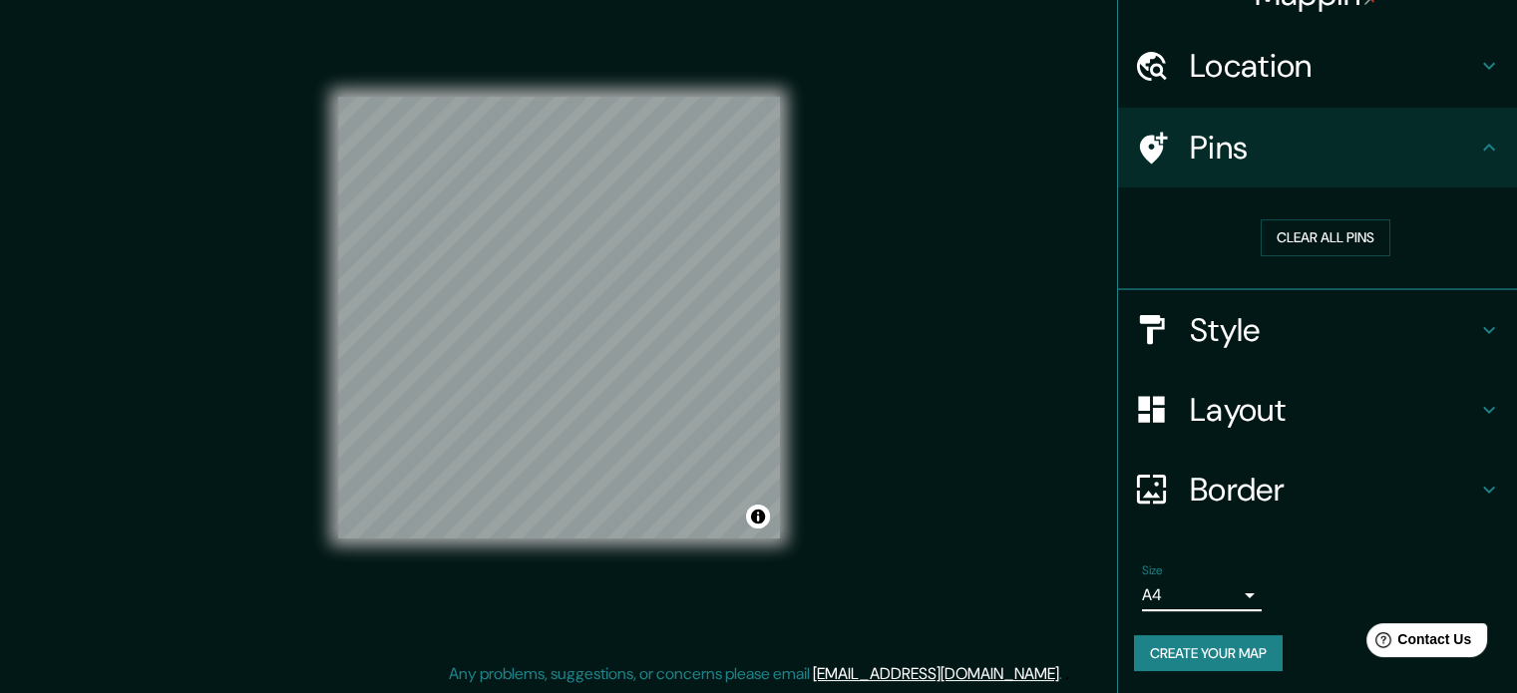
click at [1225, 646] on button "Create your map" at bounding box center [1208, 653] width 149 height 37
click at [1205, 657] on button "Create your map" at bounding box center [1208, 653] width 149 height 37
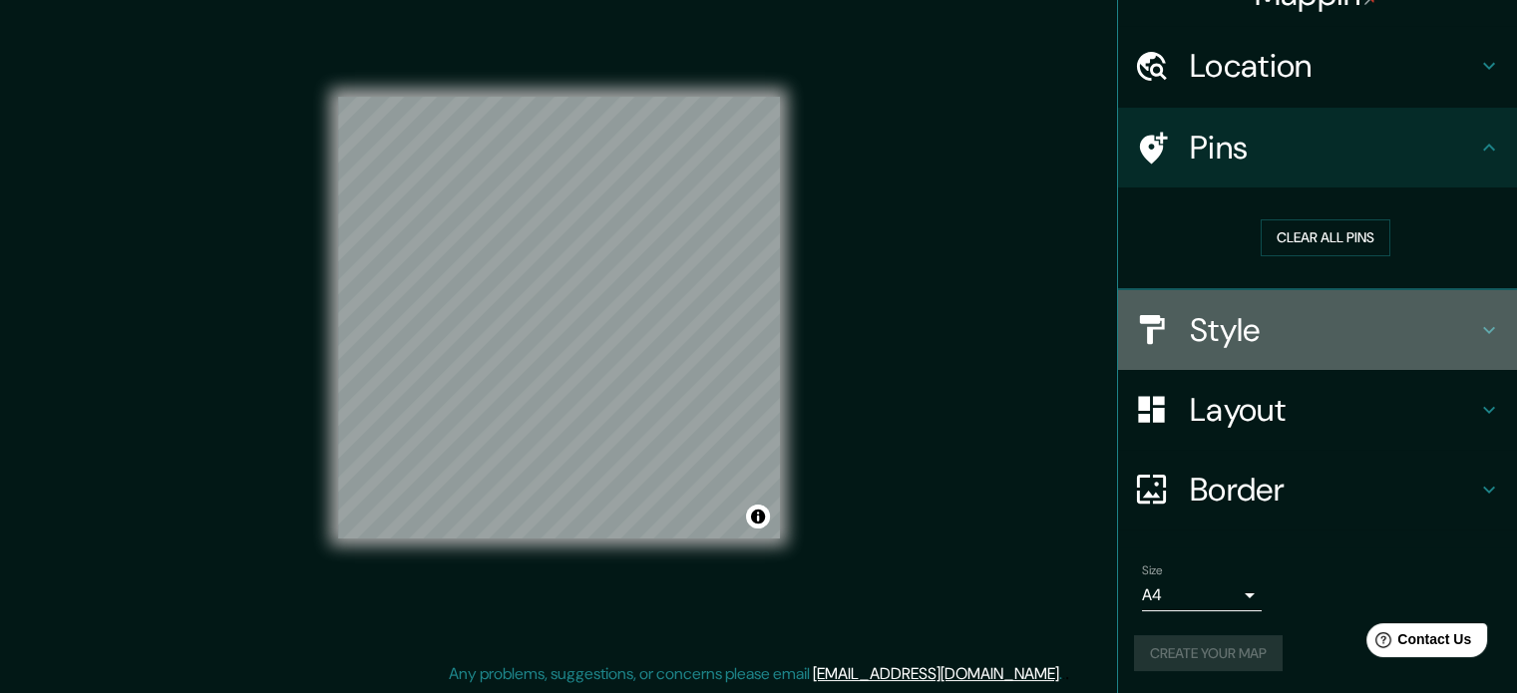
click at [1260, 346] on h4 "Style" at bounding box center [1333, 330] width 287 height 40
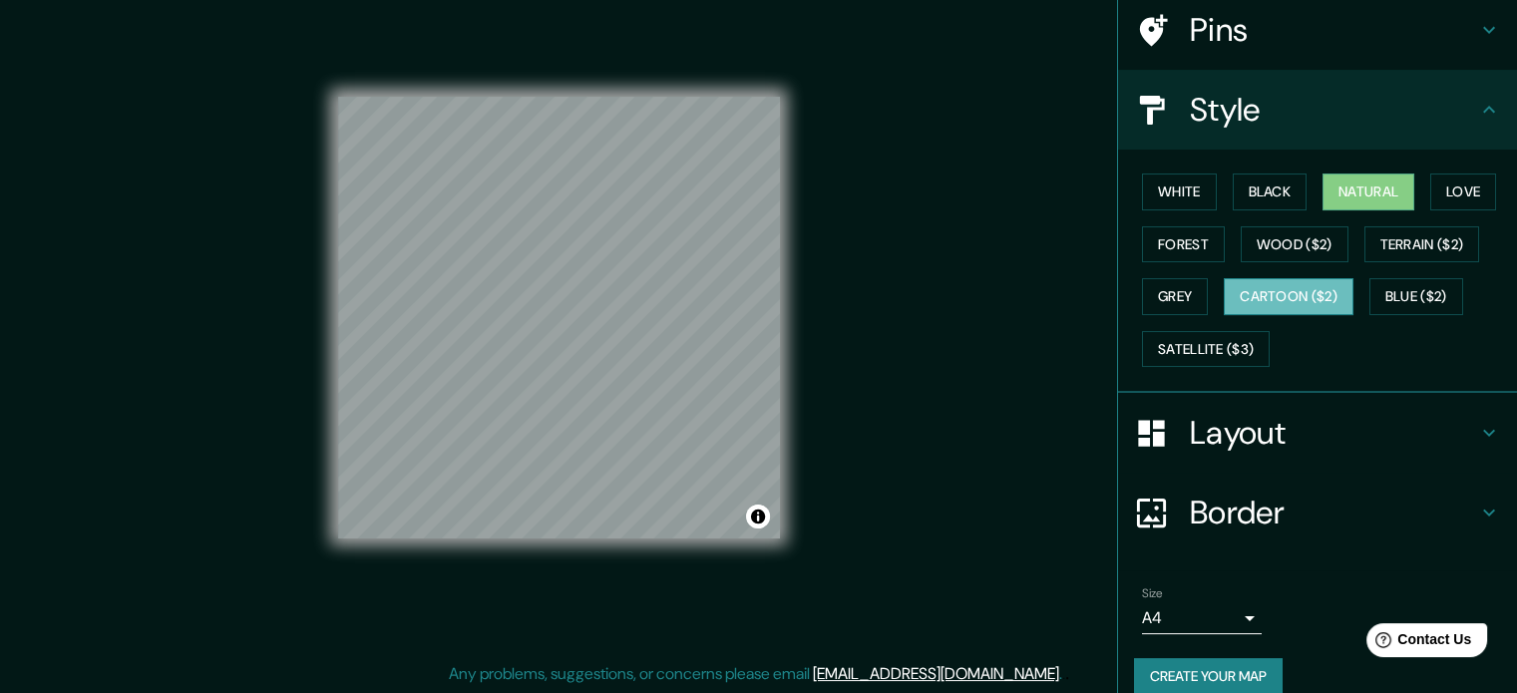
scroll to position [177, 0]
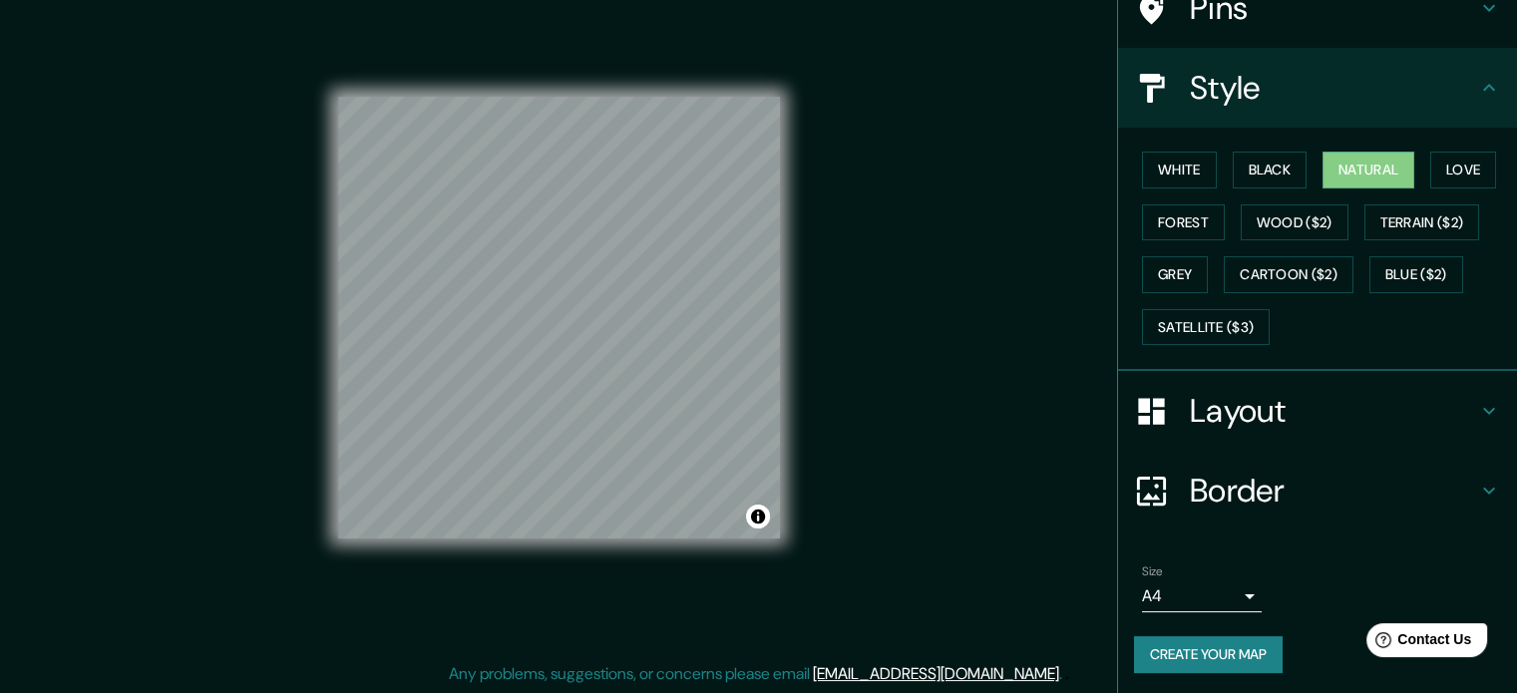
click at [1286, 501] on h4 "Border" at bounding box center [1333, 491] width 287 height 40
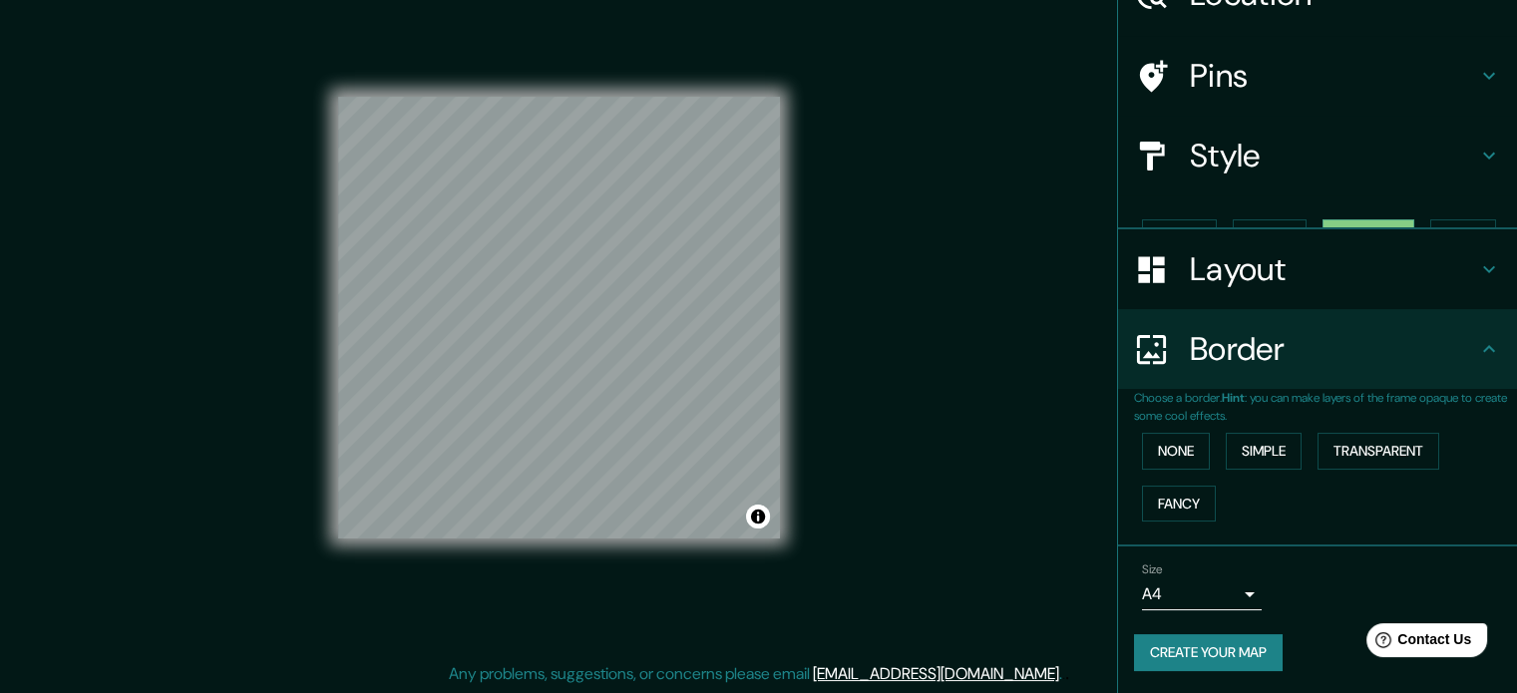
scroll to position [76, 0]
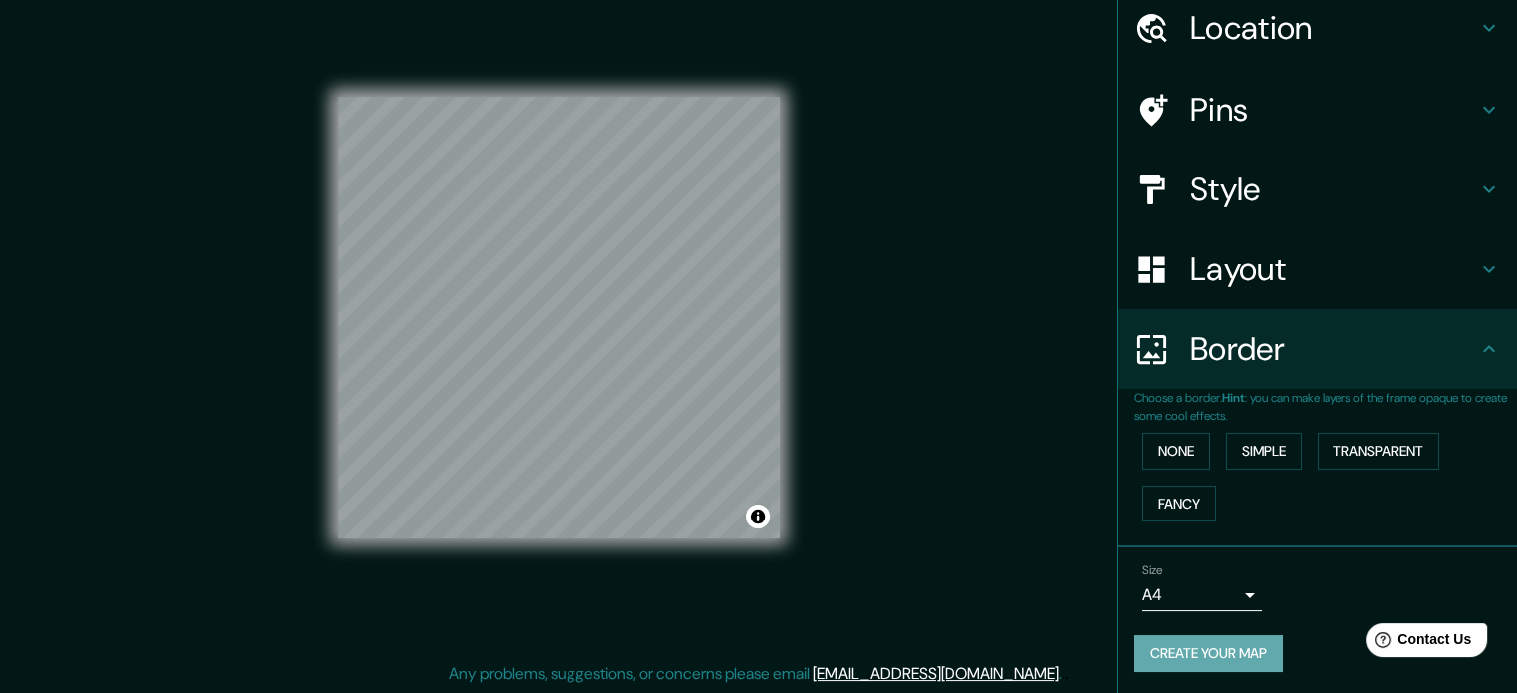
click at [1181, 641] on button "Create your map" at bounding box center [1208, 653] width 149 height 37
